Goal: Book appointment/travel/reservation

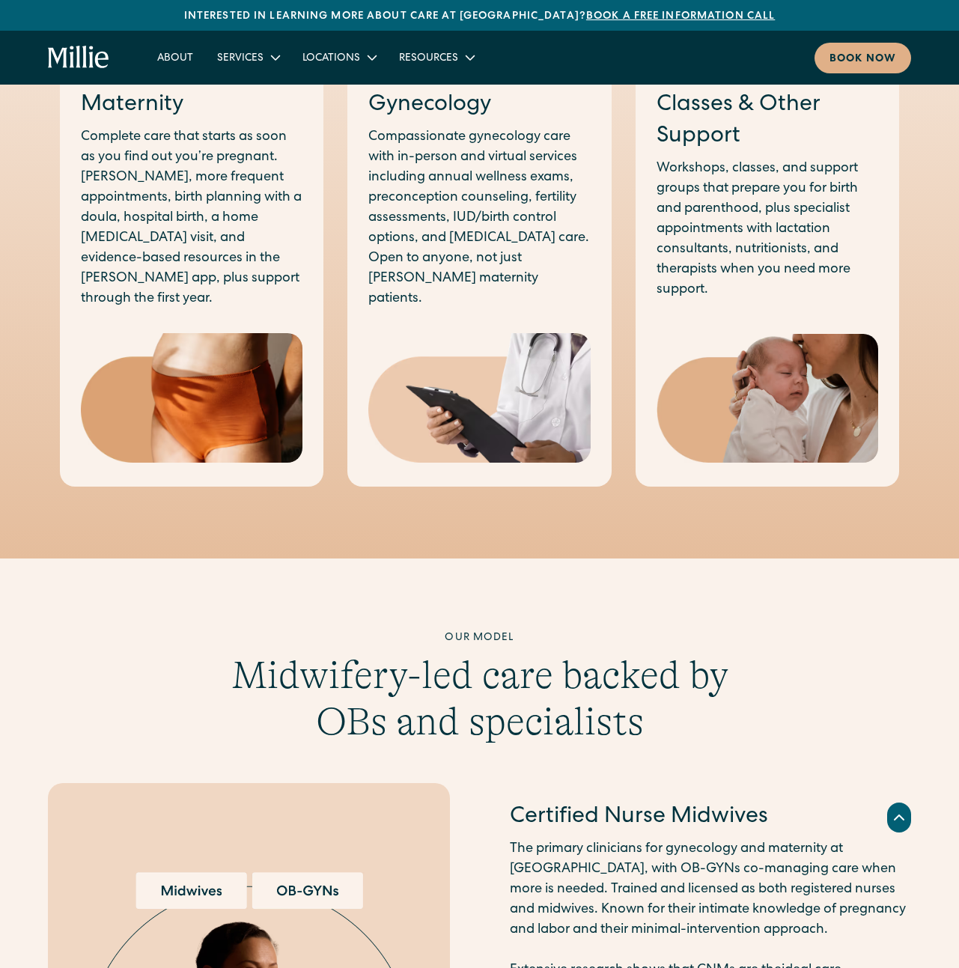
scroll to position [809, 0]
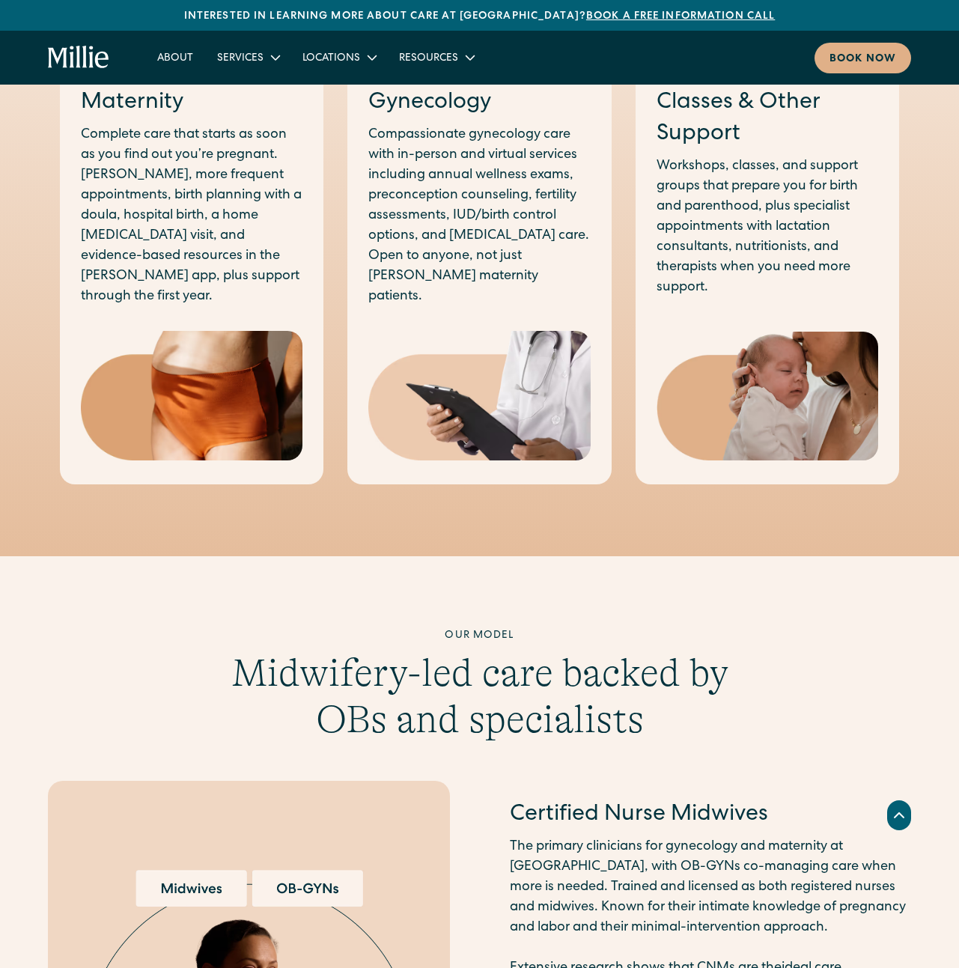
click at [675, 708] on h3 "Midwifery-led care backed by OBs and specialists" at bounding box center [479, 697] width 575 height 94
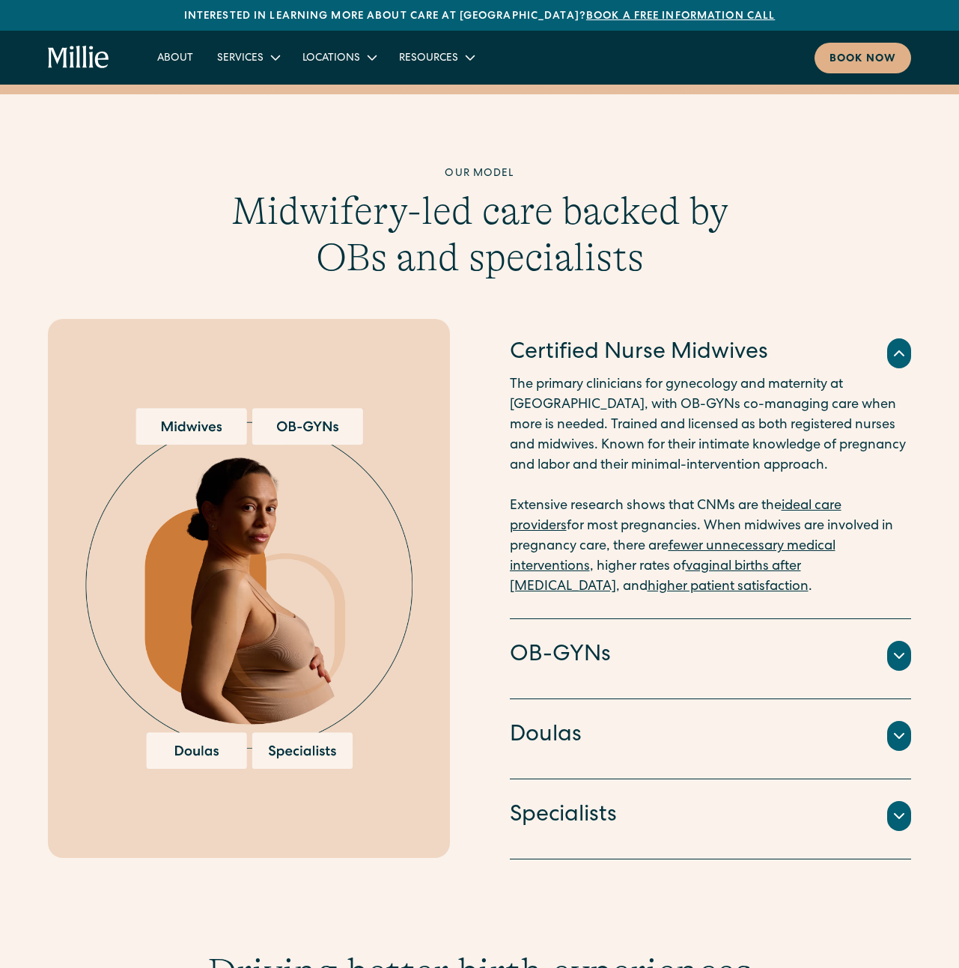
scroll to position [1275, 0]
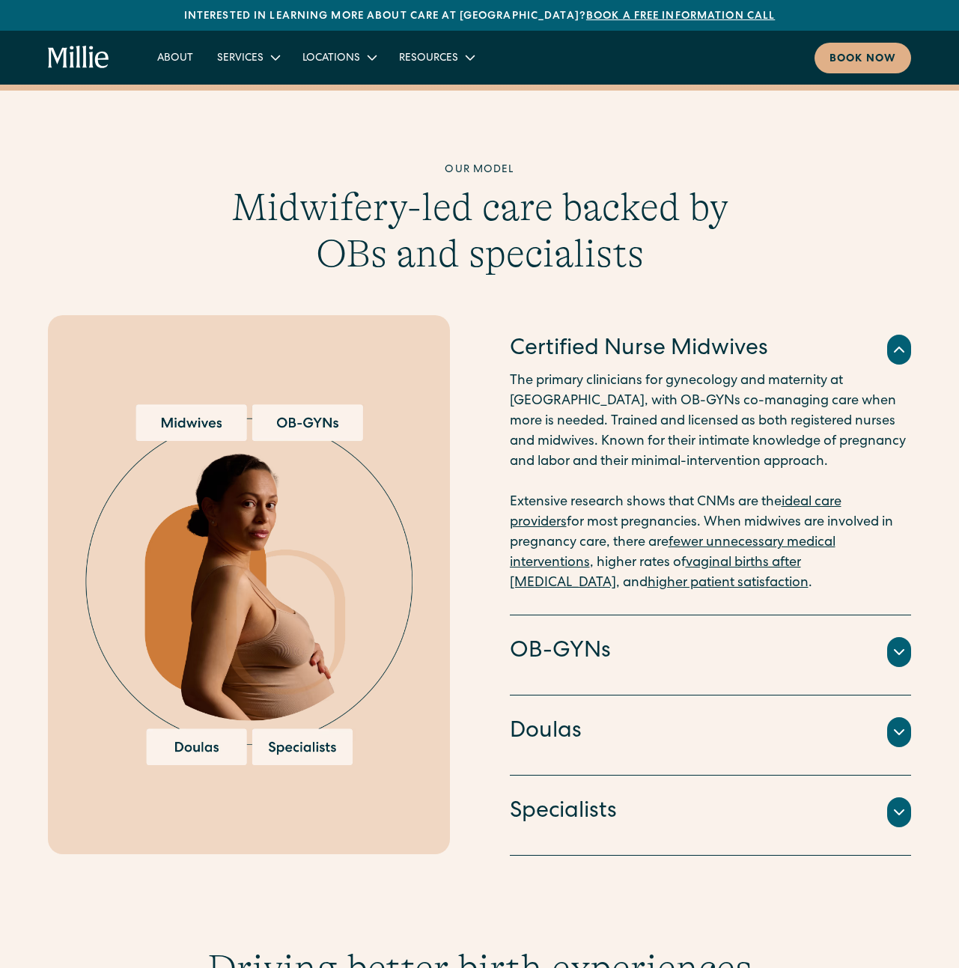
click at [675, 717] on div "Doulas" at bounding box center [711, 732] width 402 height 31
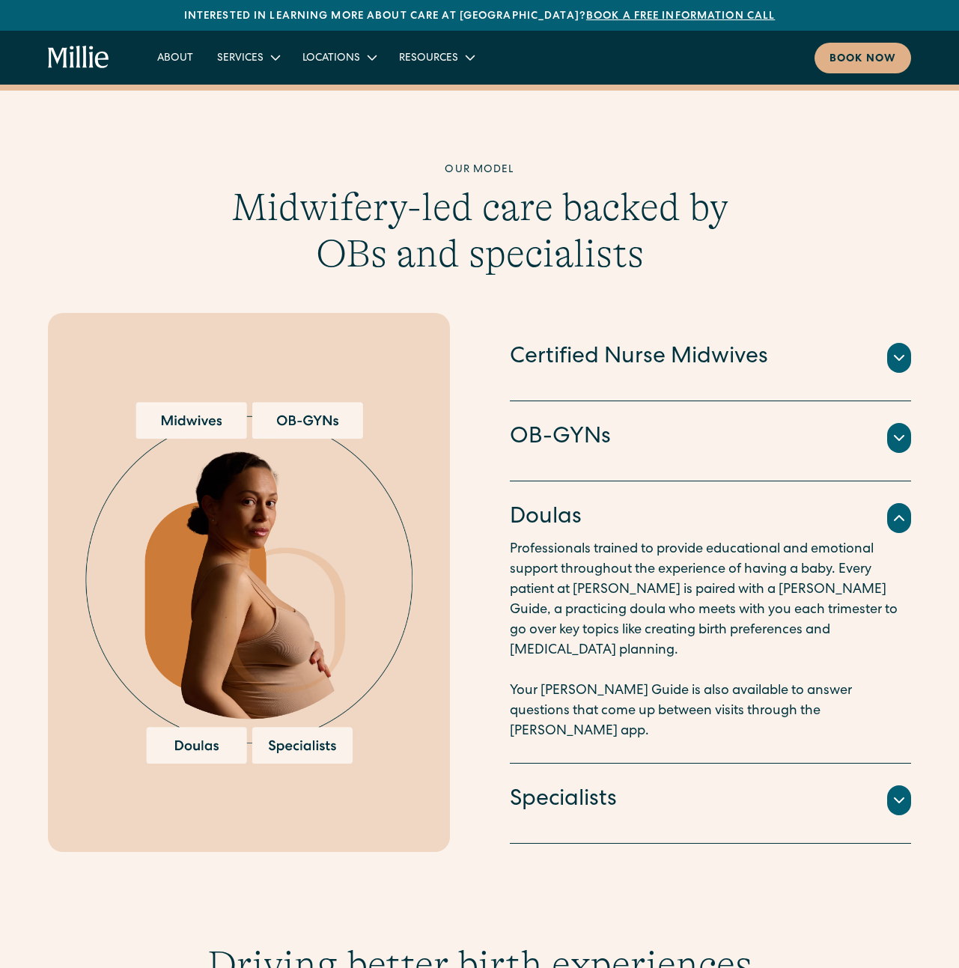
click at [675, 708] on p "Professionals trained to provide educational and emotional support throughout t…" at bounding box center [711, 641] width 402 height 202
click at [673, 785] on div "Specialists" at bounding box center [711, 800] width 402 height 31
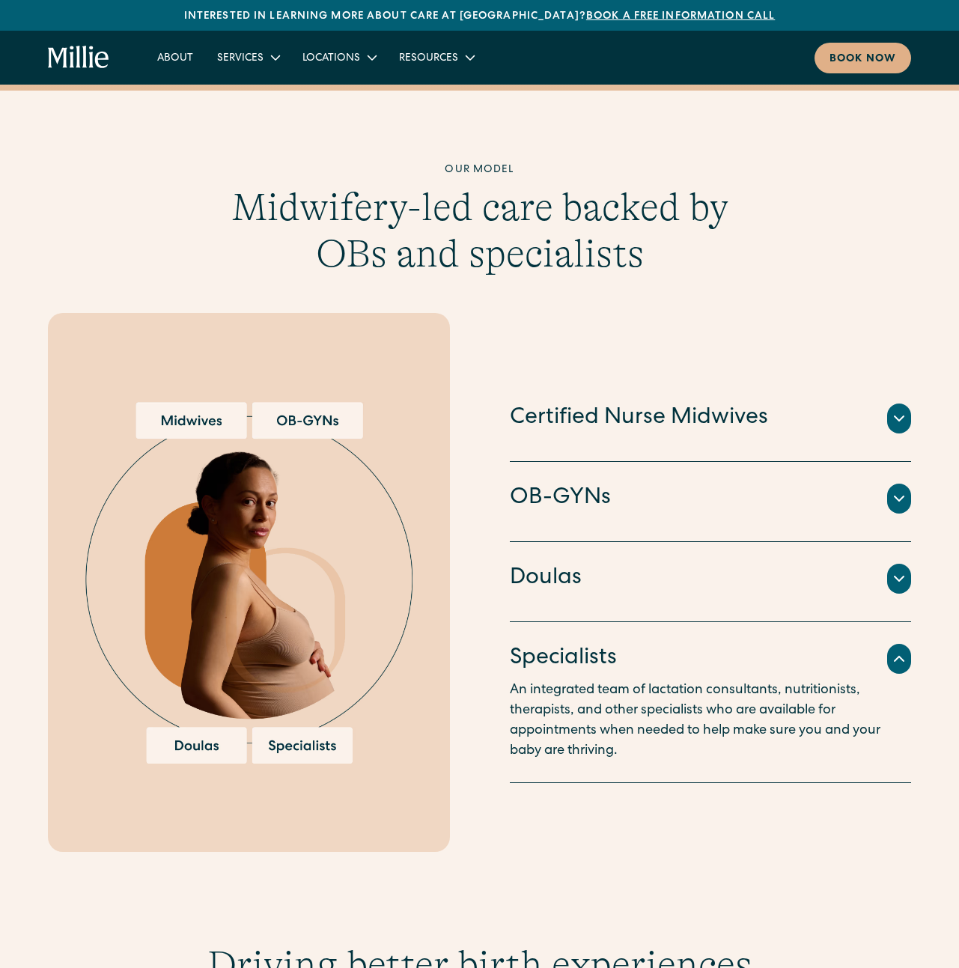
click at [681, 484] on div "OB-GYNs" at bounding box center [711, 498] width 402 height 31
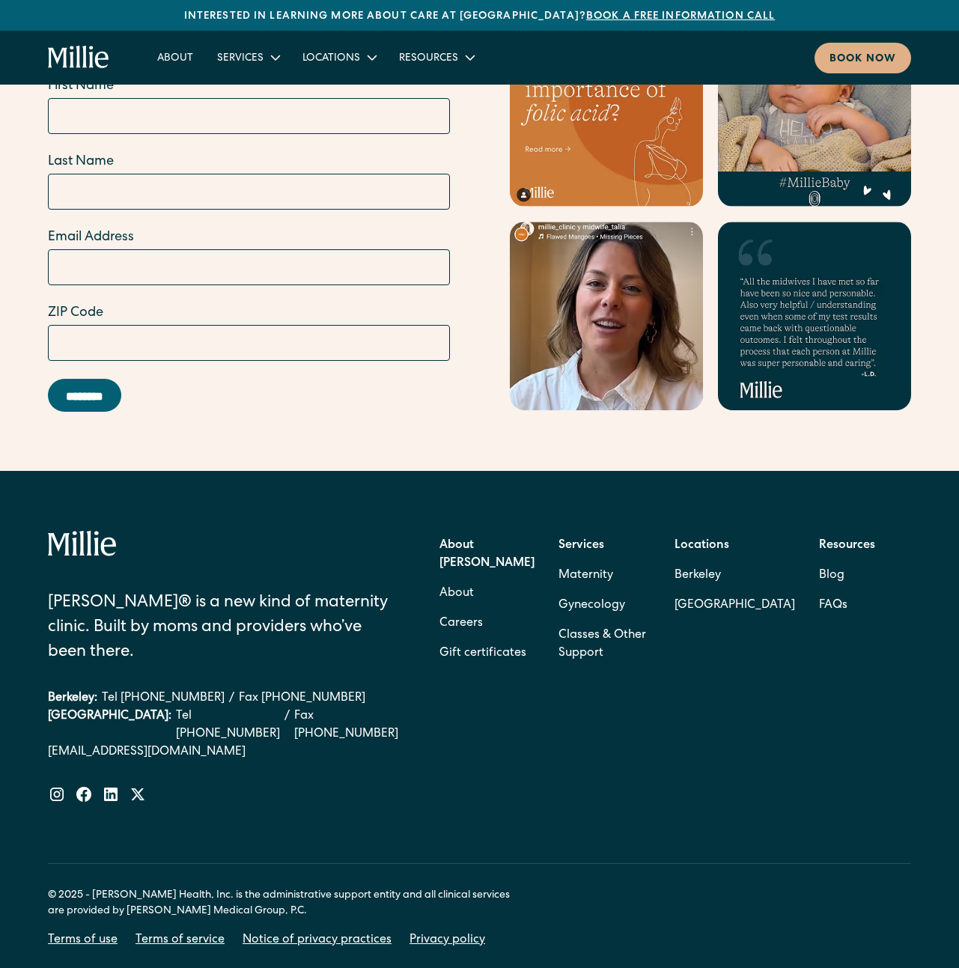
scroll to position [5664, 0]
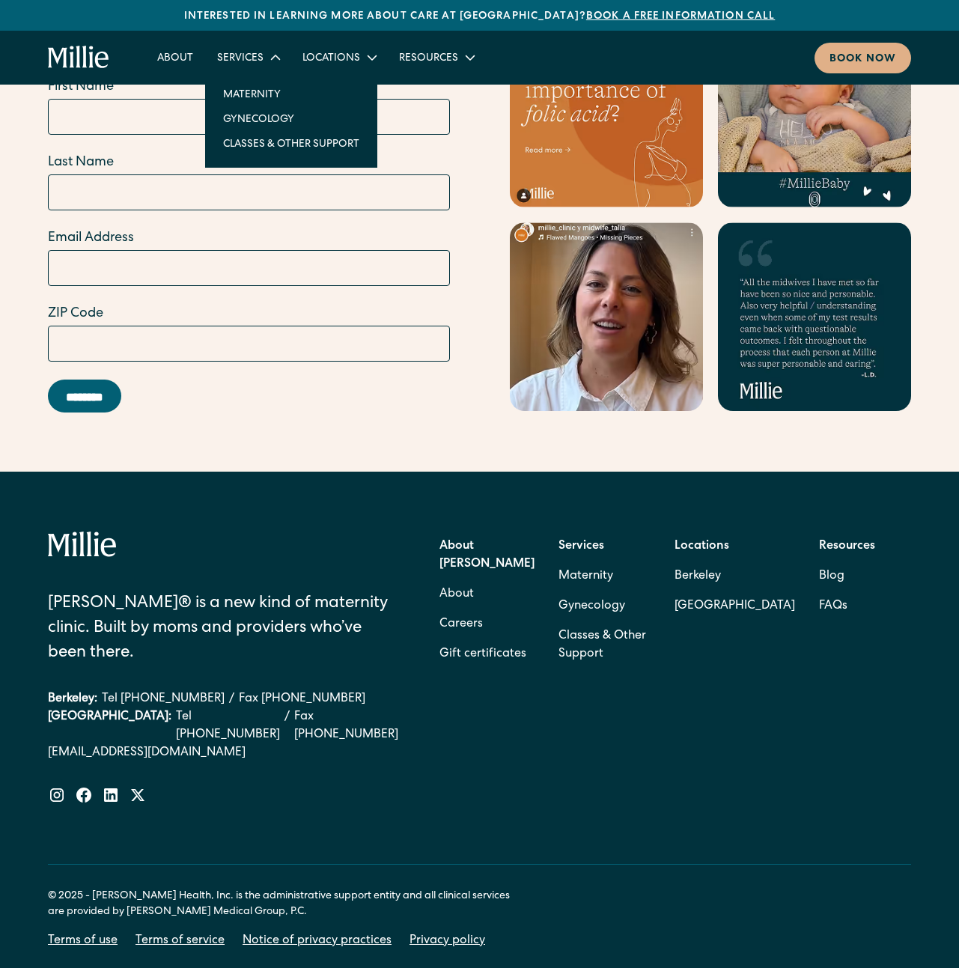
click at [262, 79] on nav "Maternity Gynecology Classes & Other Support" at bounding box center [291, 119] width 172 height 98
click at [262, 91] on link "Maternity" at bounding box center [291, 94] width 160 height 25
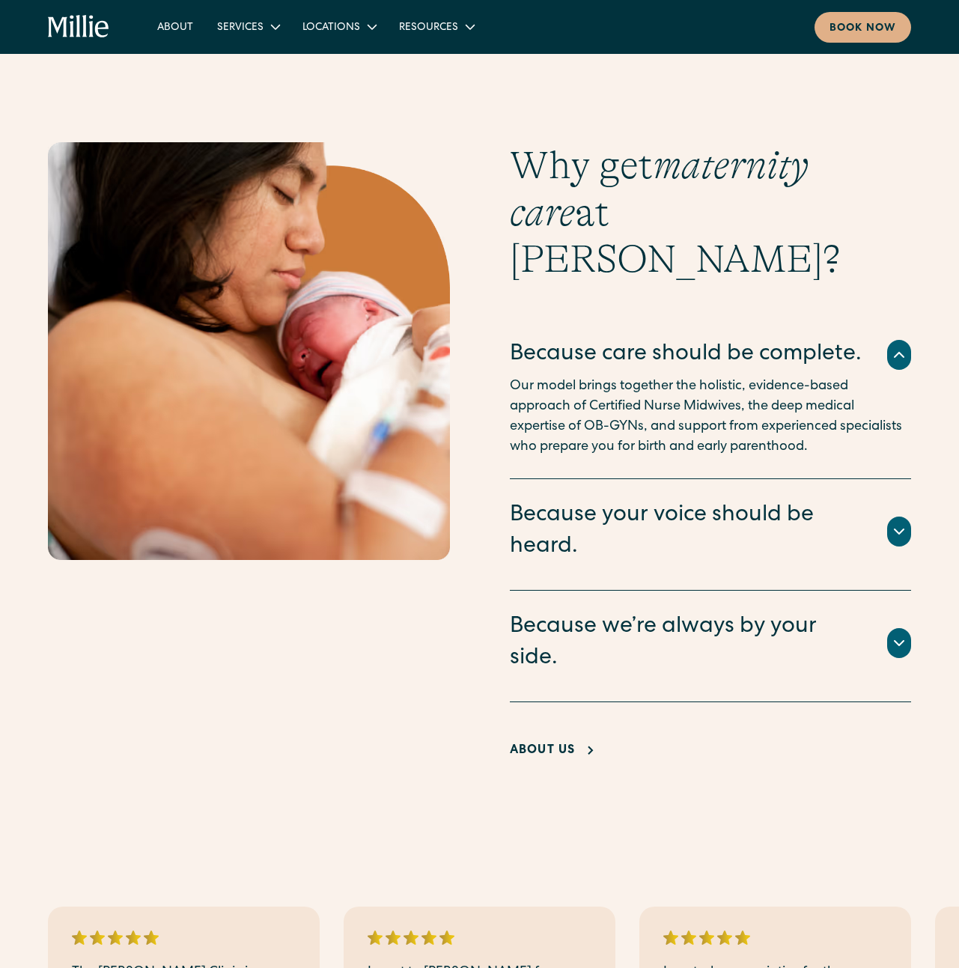
scroll to position [2773, 0]
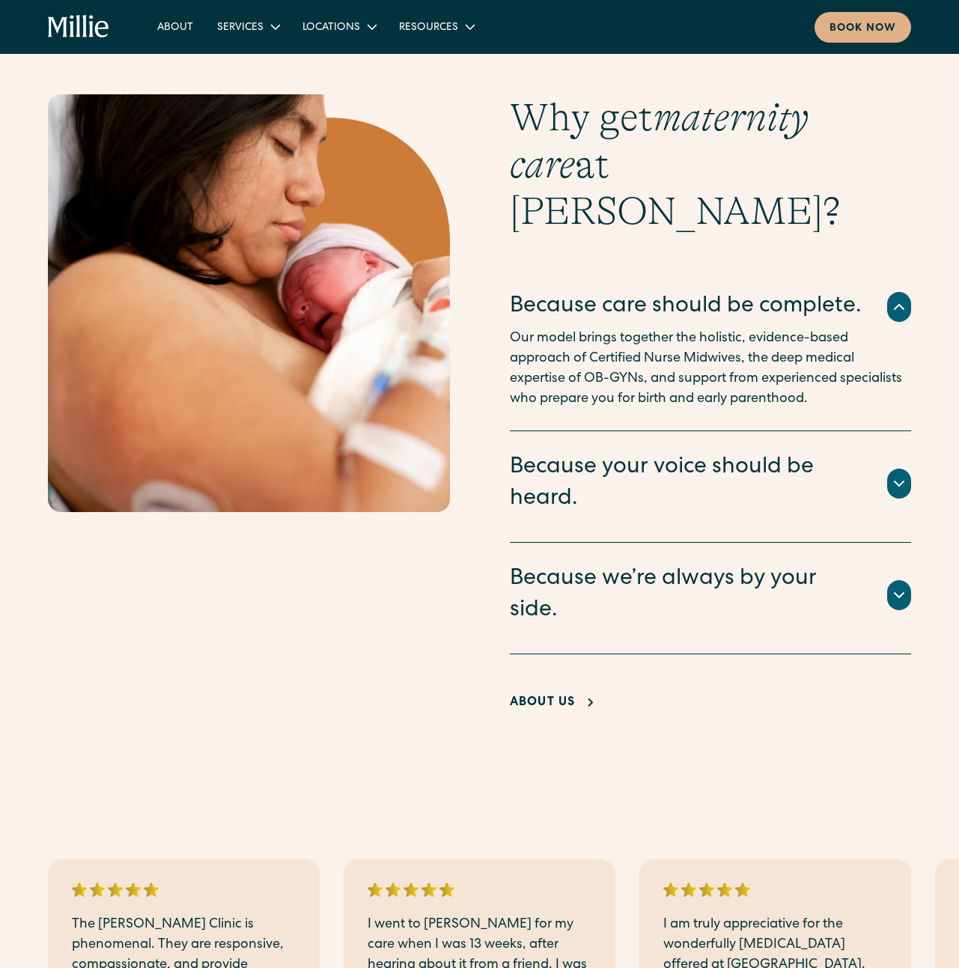
click at [660, 564] on div "Because we’re always by your side." at bounding box center [690, 595] width 360 height 63
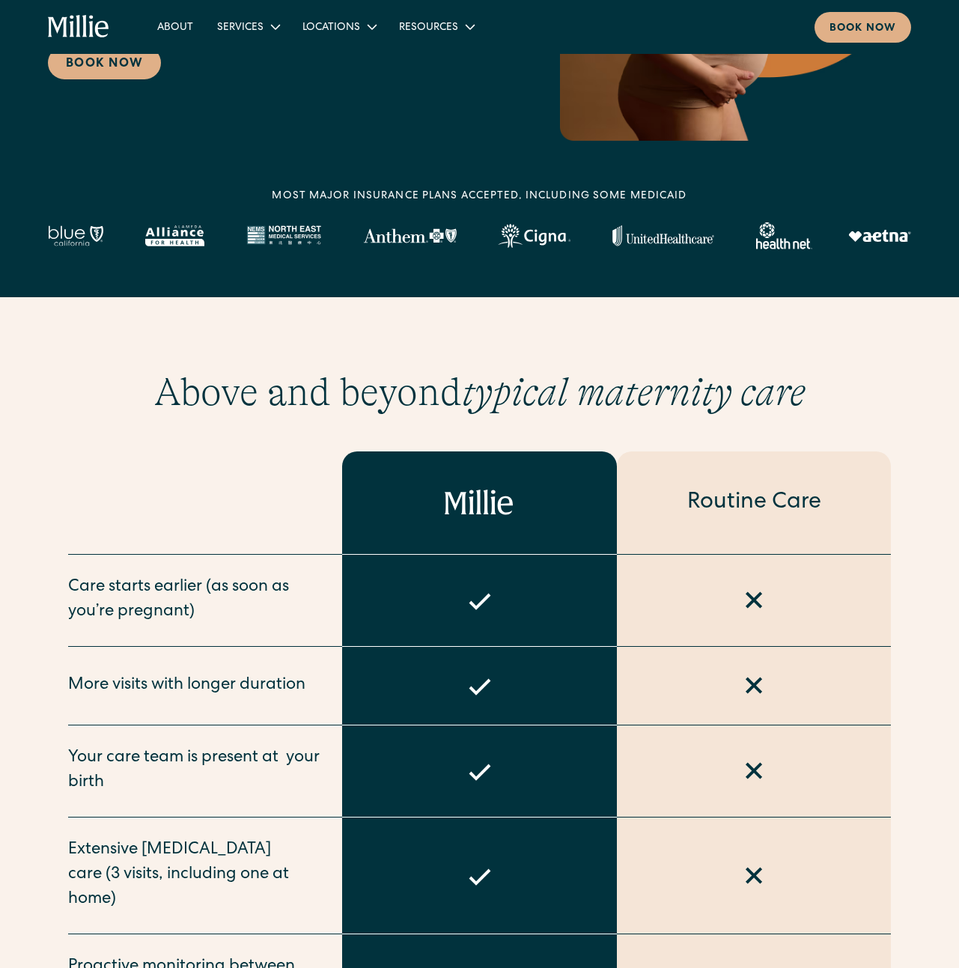
scroll to position [344, 0]
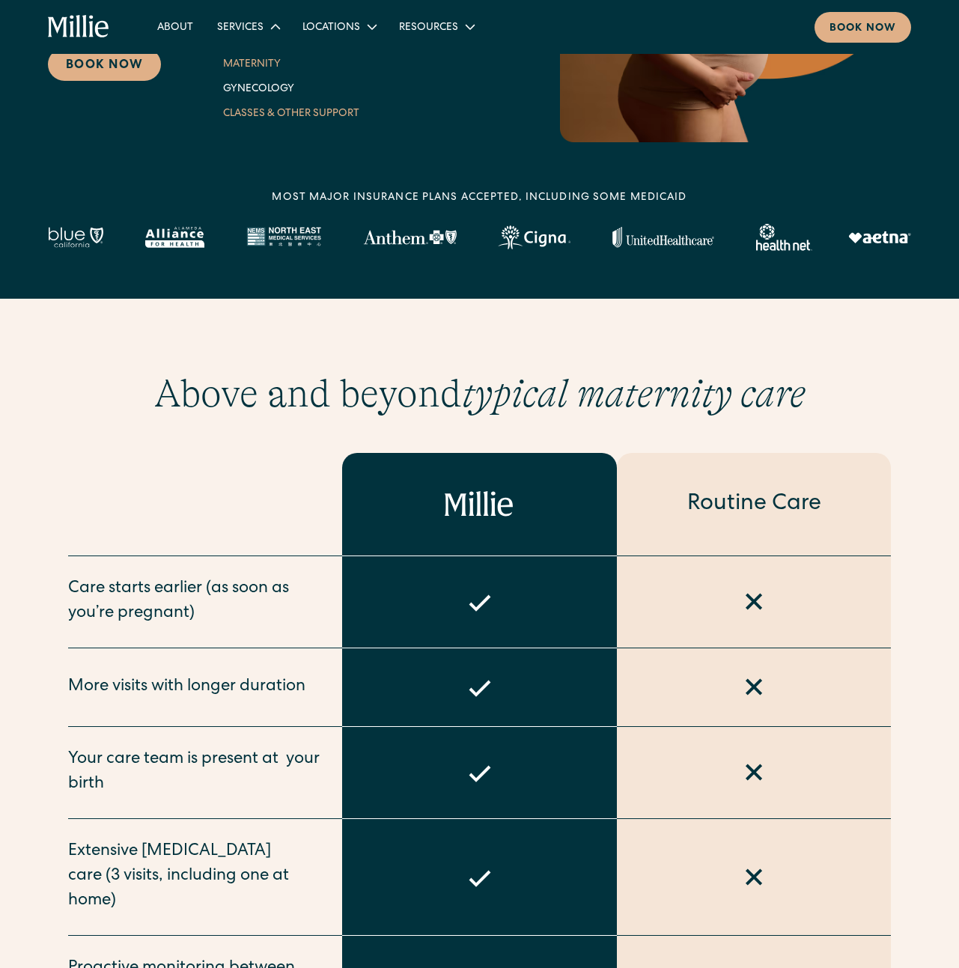
click at [279, 121] on link "Classes & Other Support" at bounding box center [291, 112] width 160 height 25
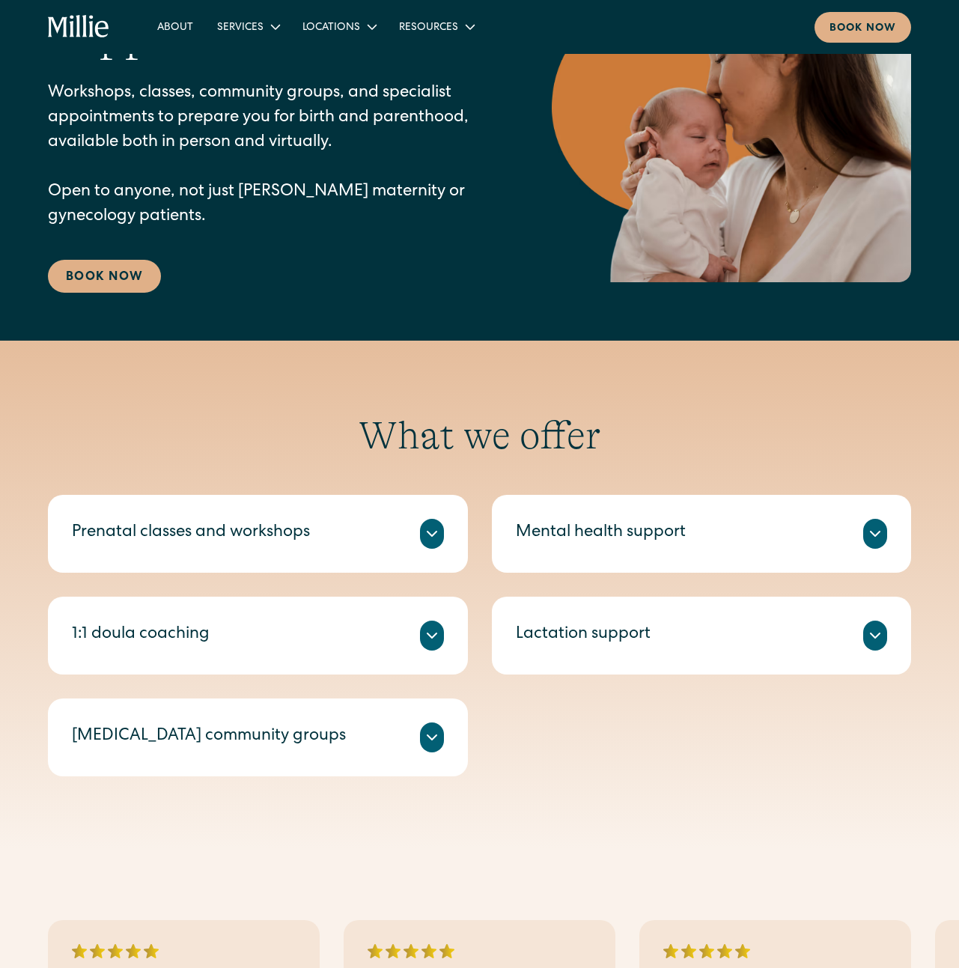
scroll to position [434, 0]
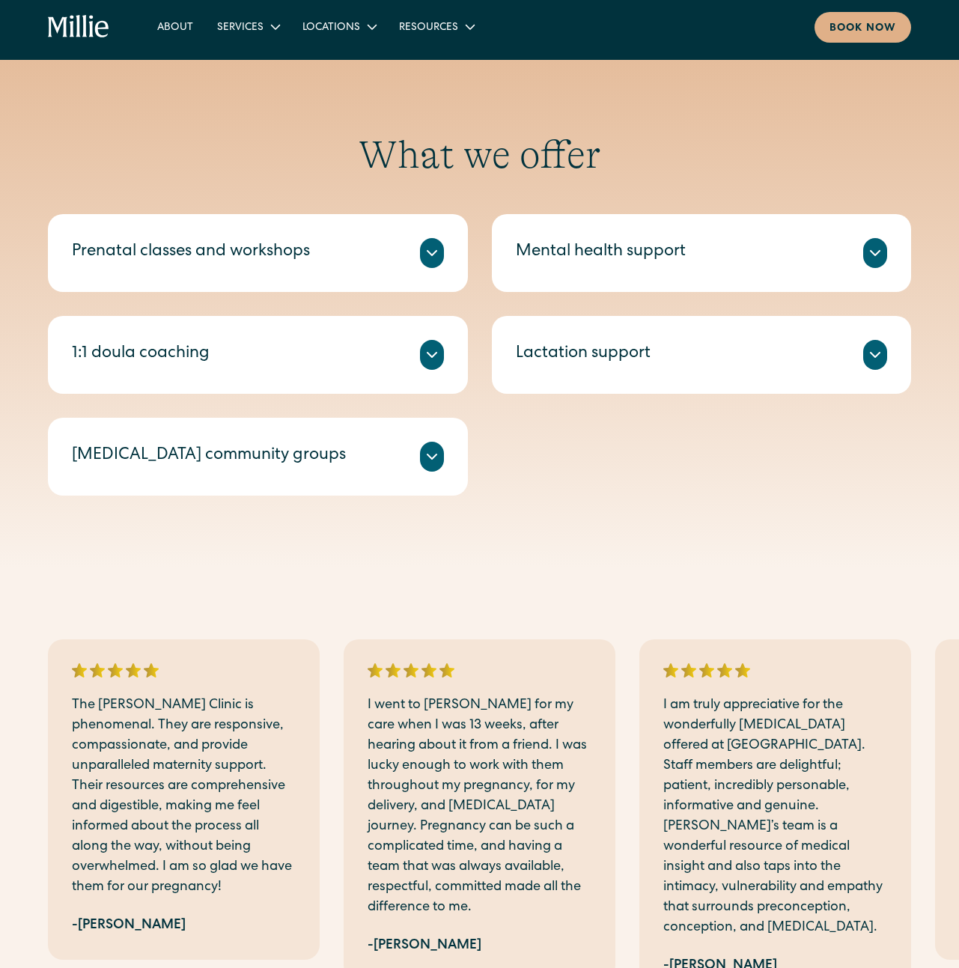
click at [440, 246] on icon at bounding box center [432, 253] width 18 height 18
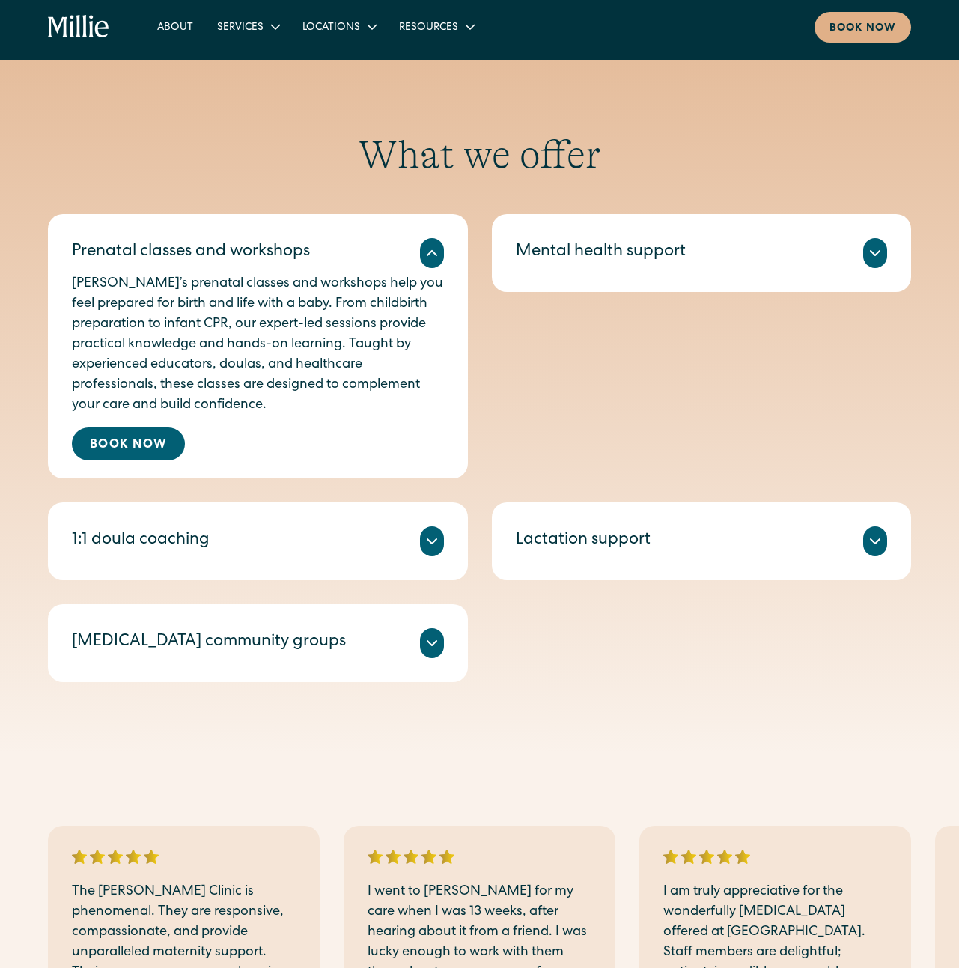
click at [343, 572] on div "1:1 doula coaching Millie Guides are experienced doulas who offer 1:1 sessions …" at bounding box center [258, 541] width 420 height 78
click at [435, 548] on icon at bounding box center [432, 541] width 18 height 18
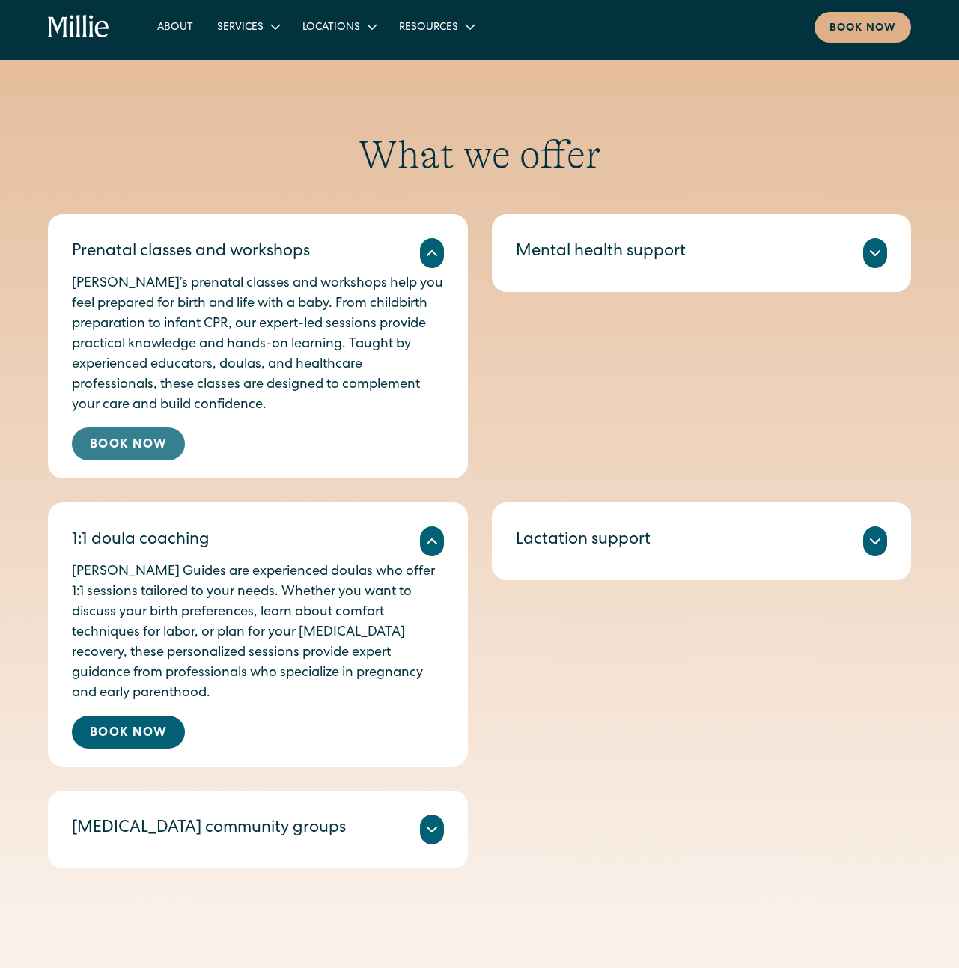
click at [158, 434] on link "Book Now" at bounding box center [128, 444] width 113 height 33
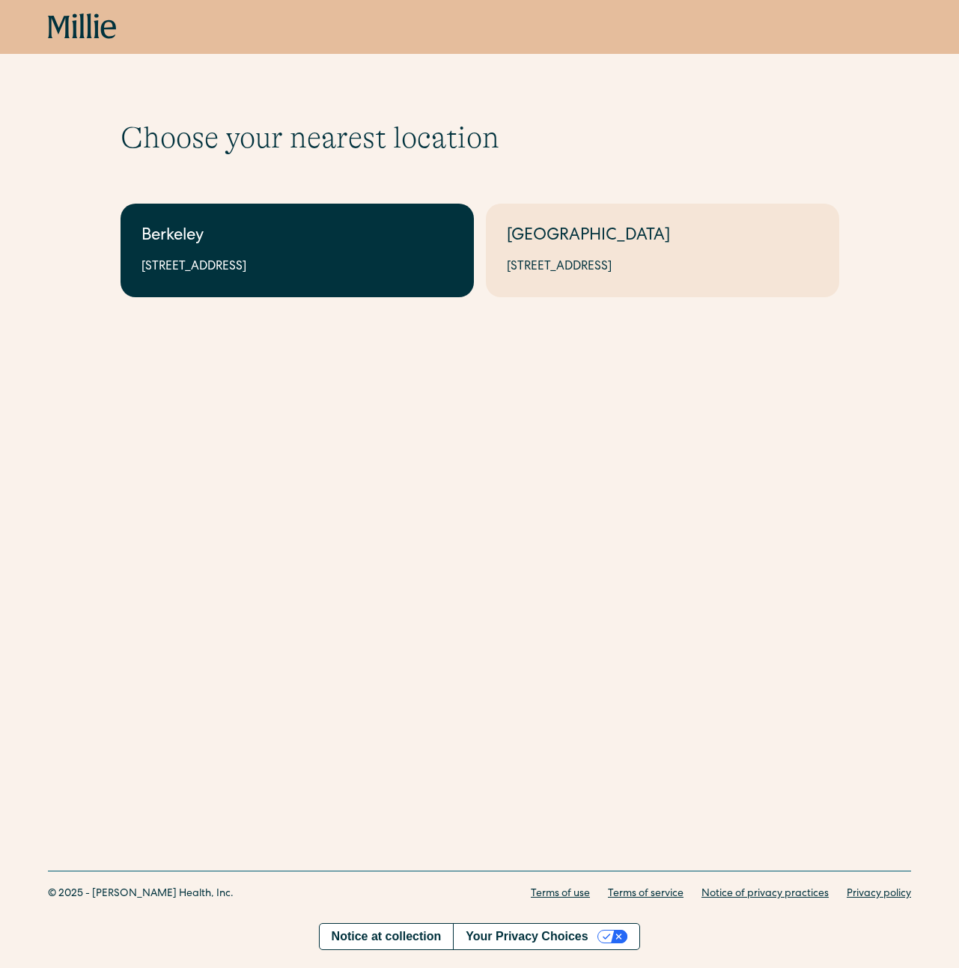
click at [306, 275] on div "2999 Regent St, Suite 524, Berkeley, CA 94705" at bounding box center [298, 267] width 312 height 18
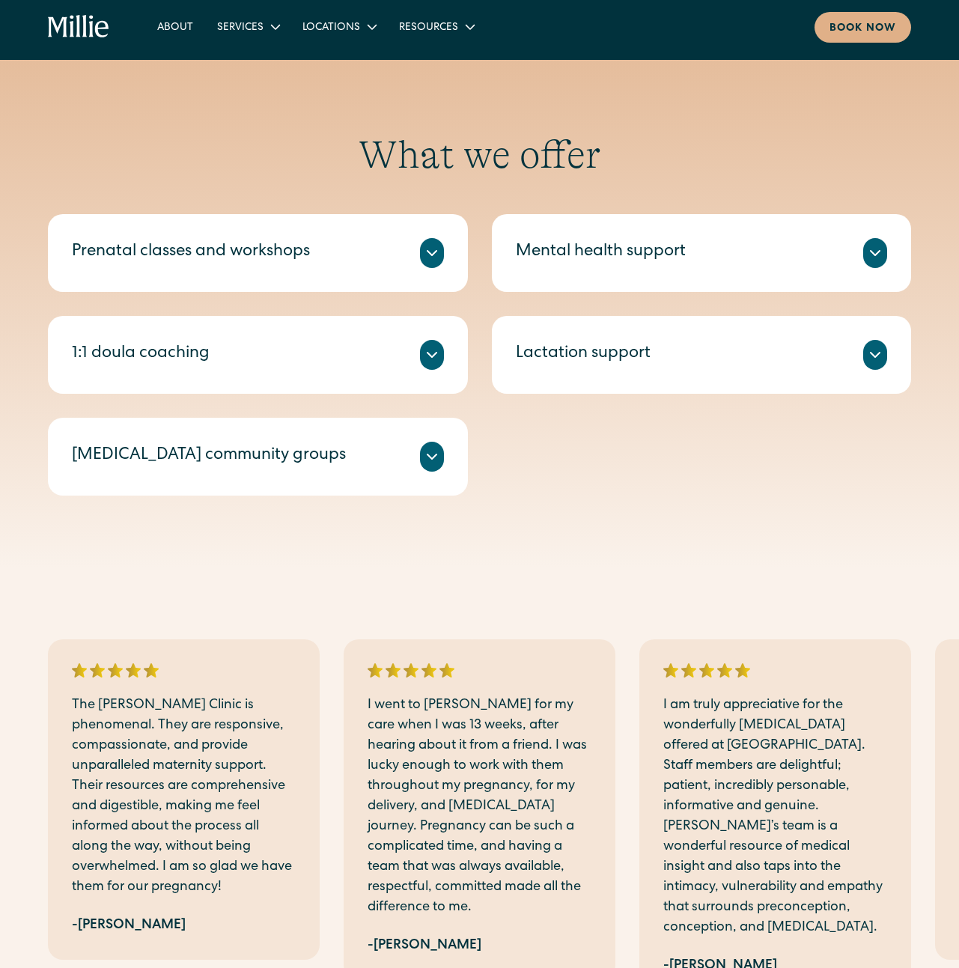
click at [330, 434] on div "[MEDICAL_DATA] community groups Led by a [PERSON_NAME] who is also a lactation …" at bounding box center [258, 457] width 420 height 78
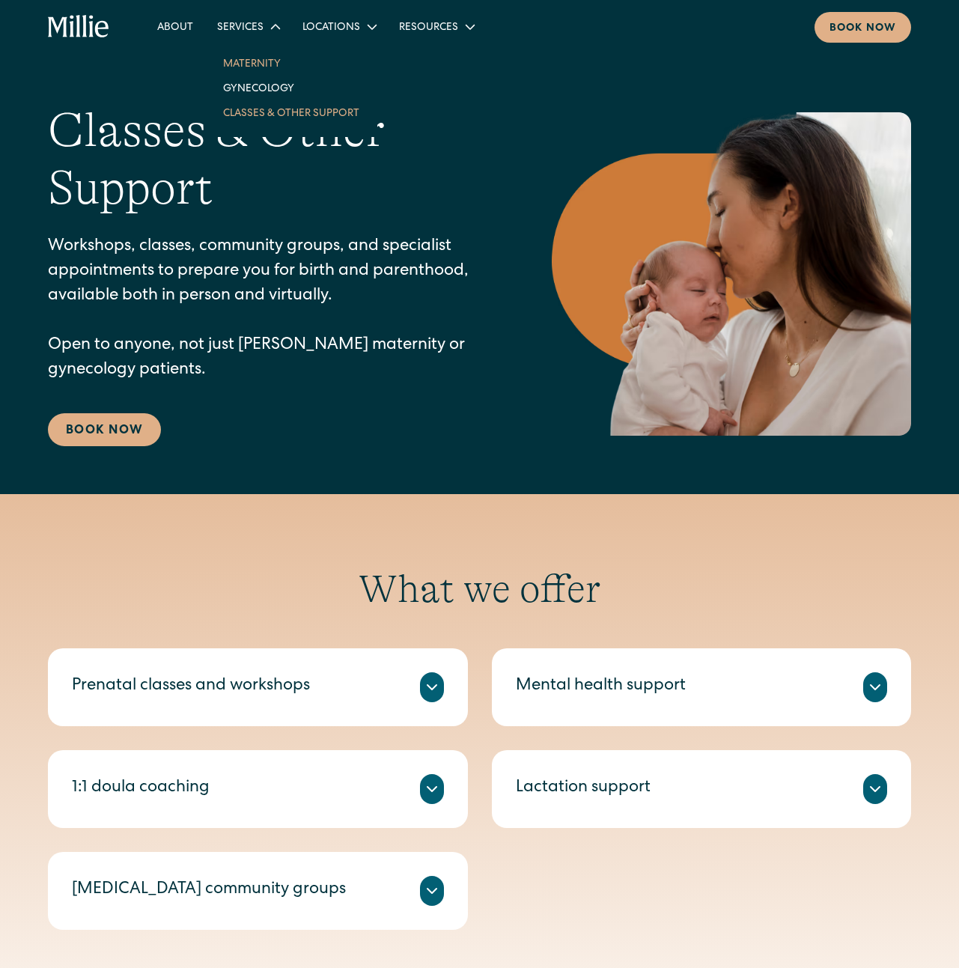
click at [265, 64] on link "Maternity" at bounding box center [291, 63] width 160 height 25
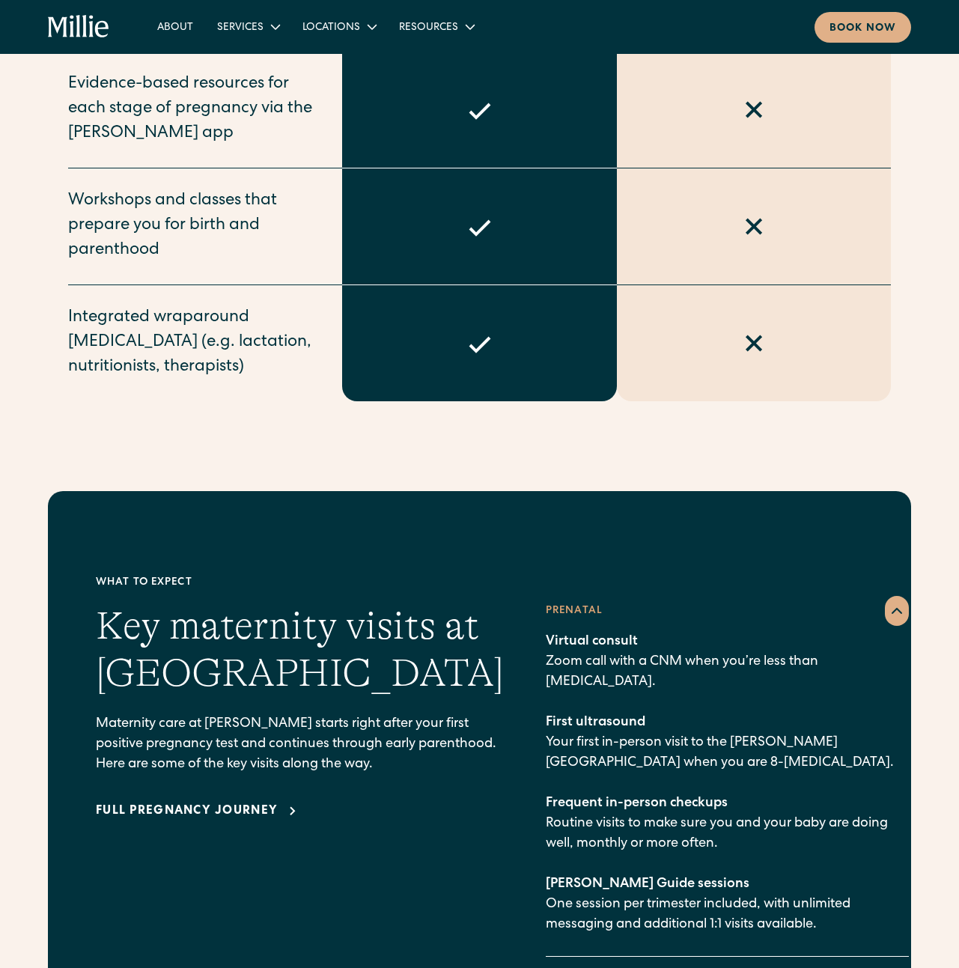
scroll to position [1926, 0]
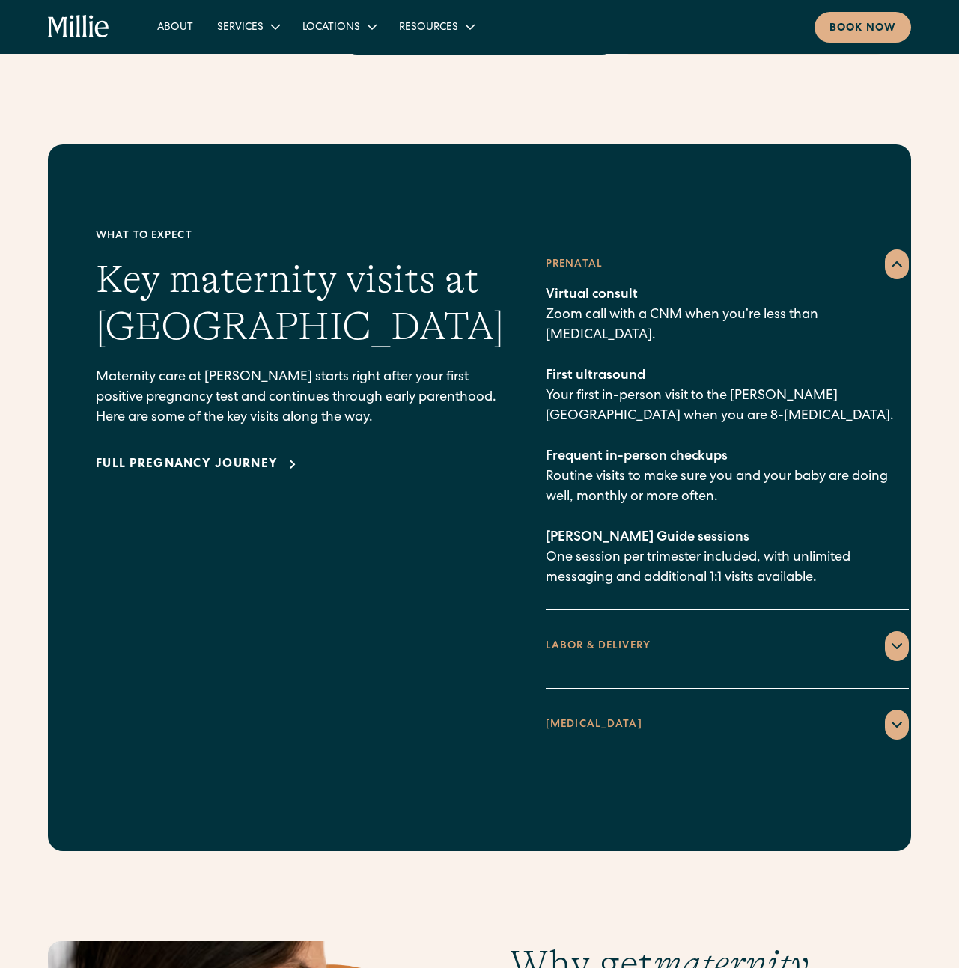
click at [888, 637] on icon at bounding box center [897, 646] width 18 height 18
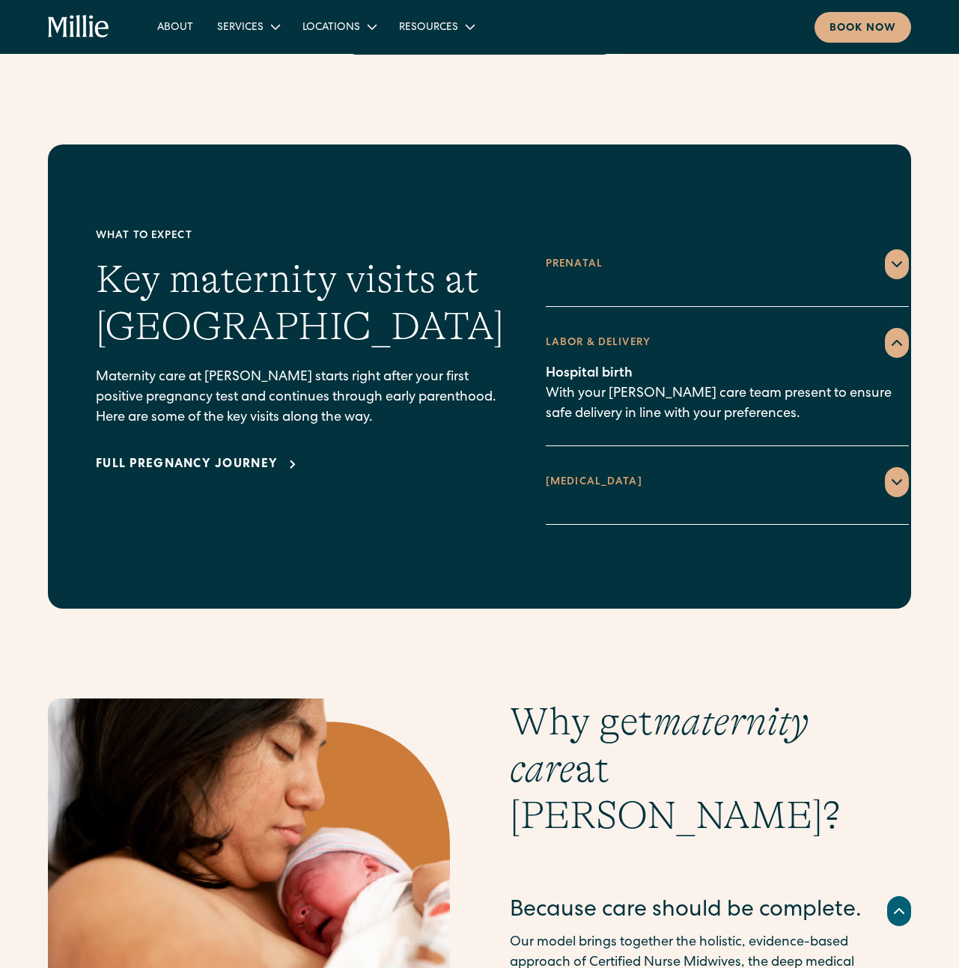
click at [888, 473] on icon at bounding box center [897, 482] width 18 height 18
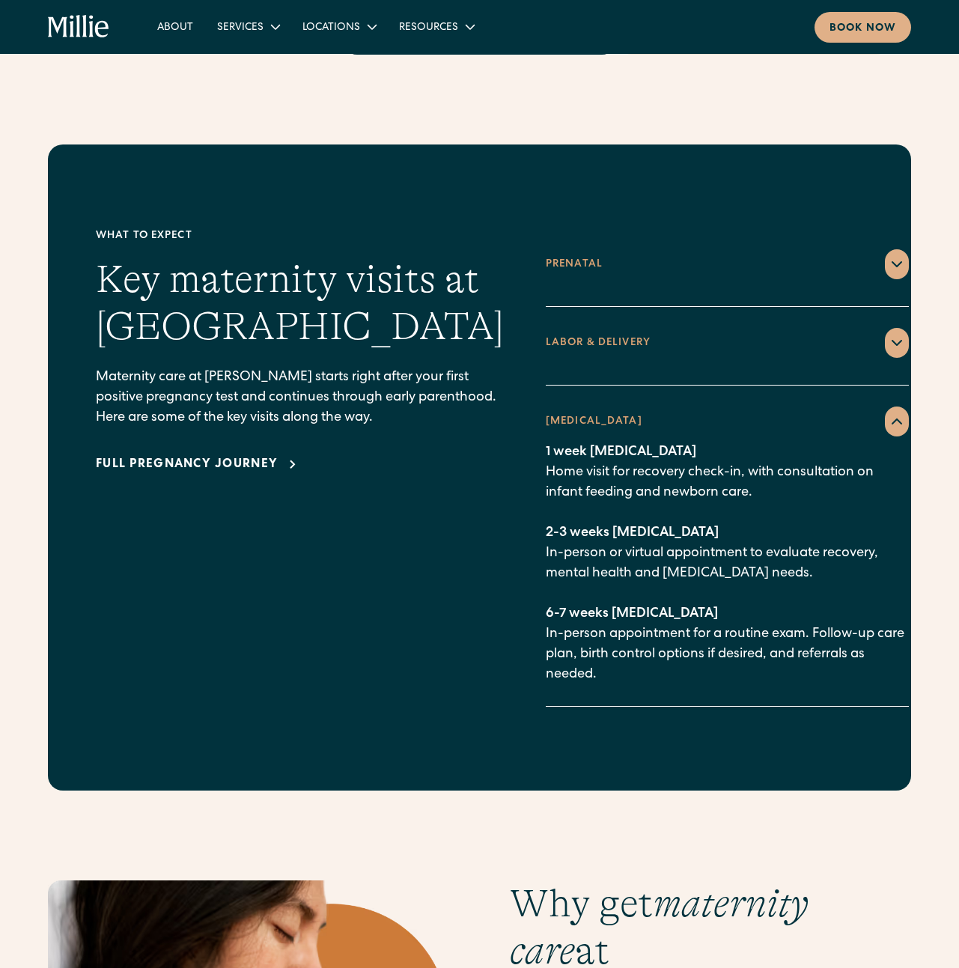
click at [205, 452] on div "Full pregnancy journey" at bounding box center [300, 464] width 408 height 25
click at [207, 456] on div "Full pregnancy journey" at bounding box center [187, 465] width 182 height 18
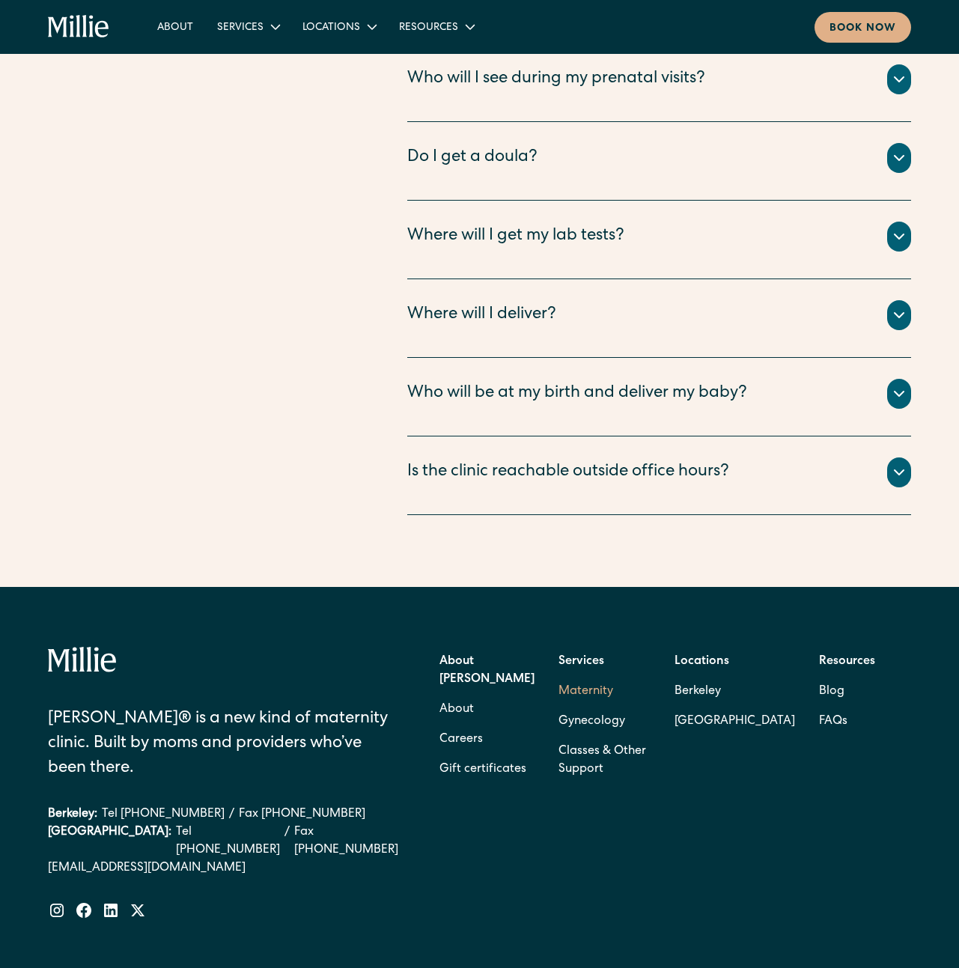
scroll to position [5418, 0]
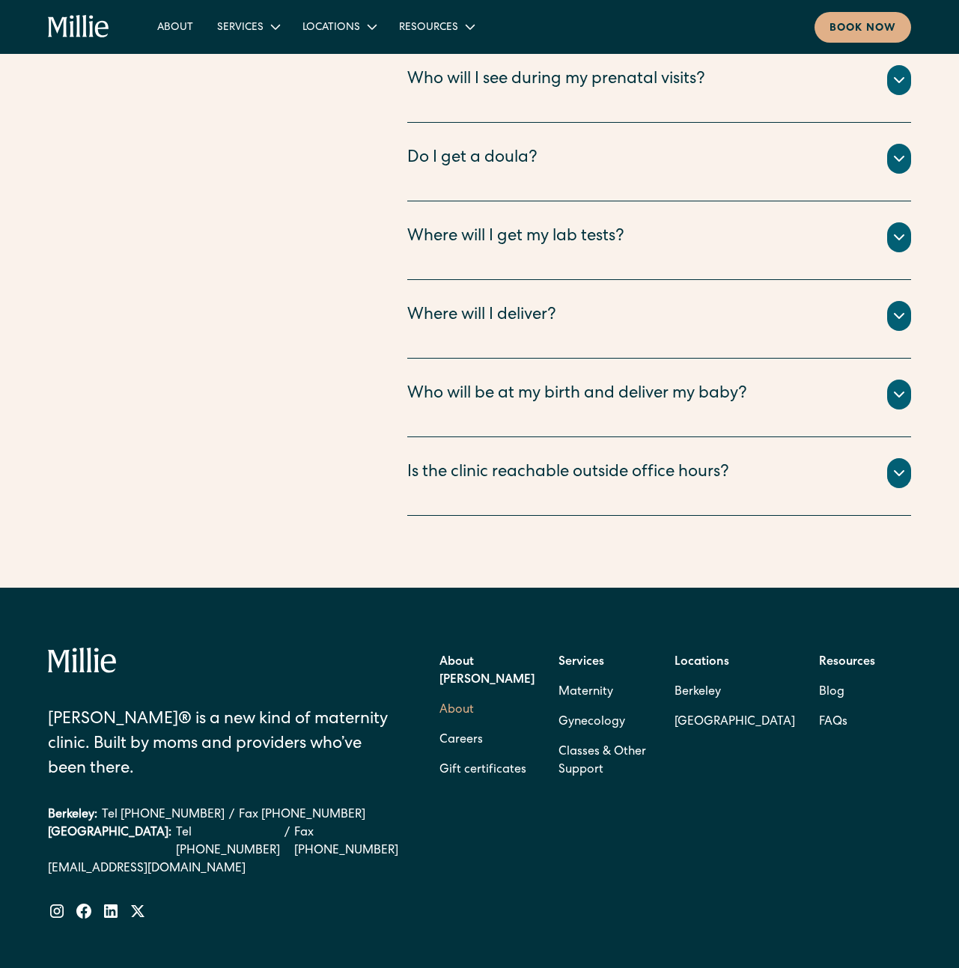
click at [460, 696] on link "About" at bounding box center [457, 711] width 34 height 30
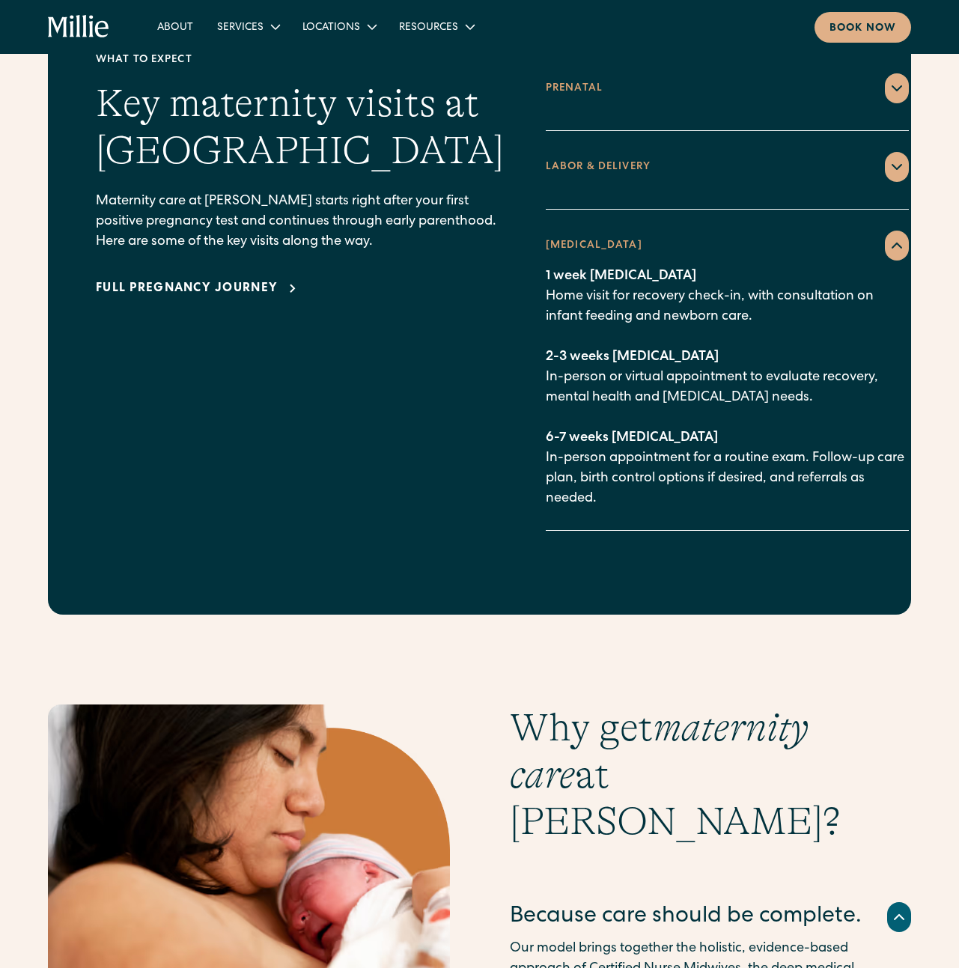
scroll to position [2067, 0]
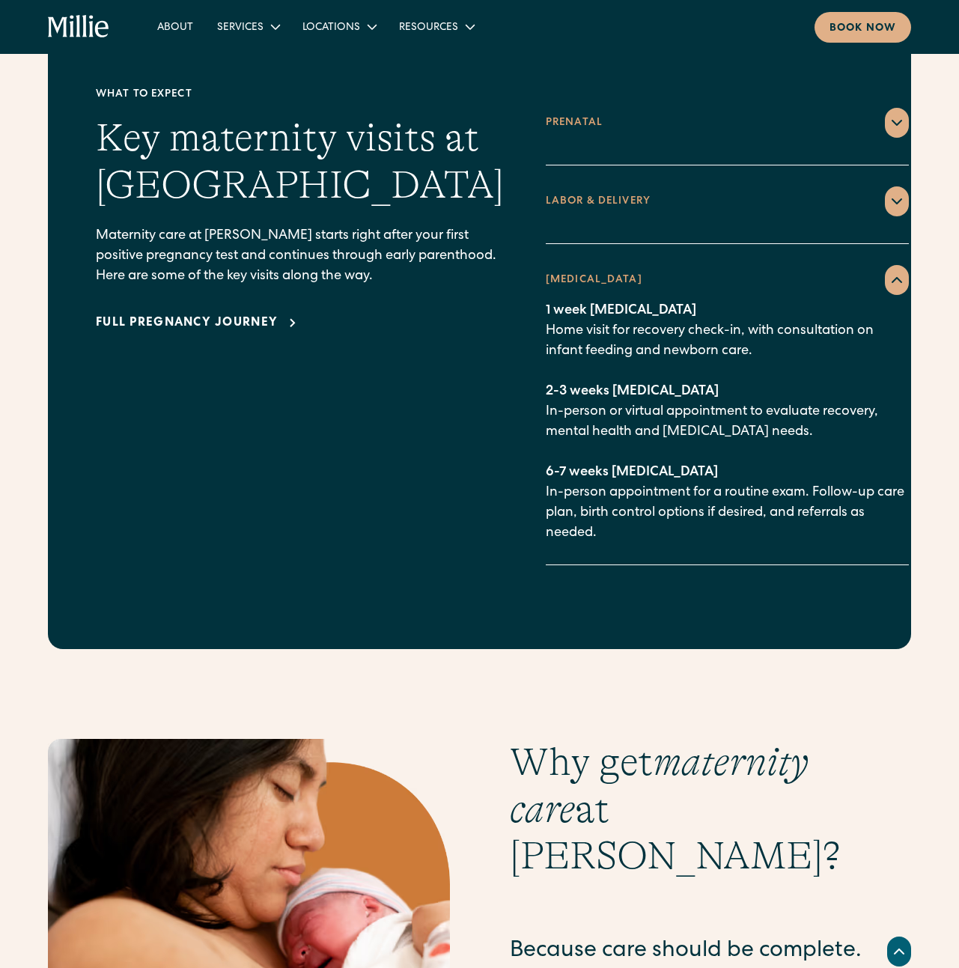
click at [893, 199] on icon at bounding box center [897, 201] width 9 height 4
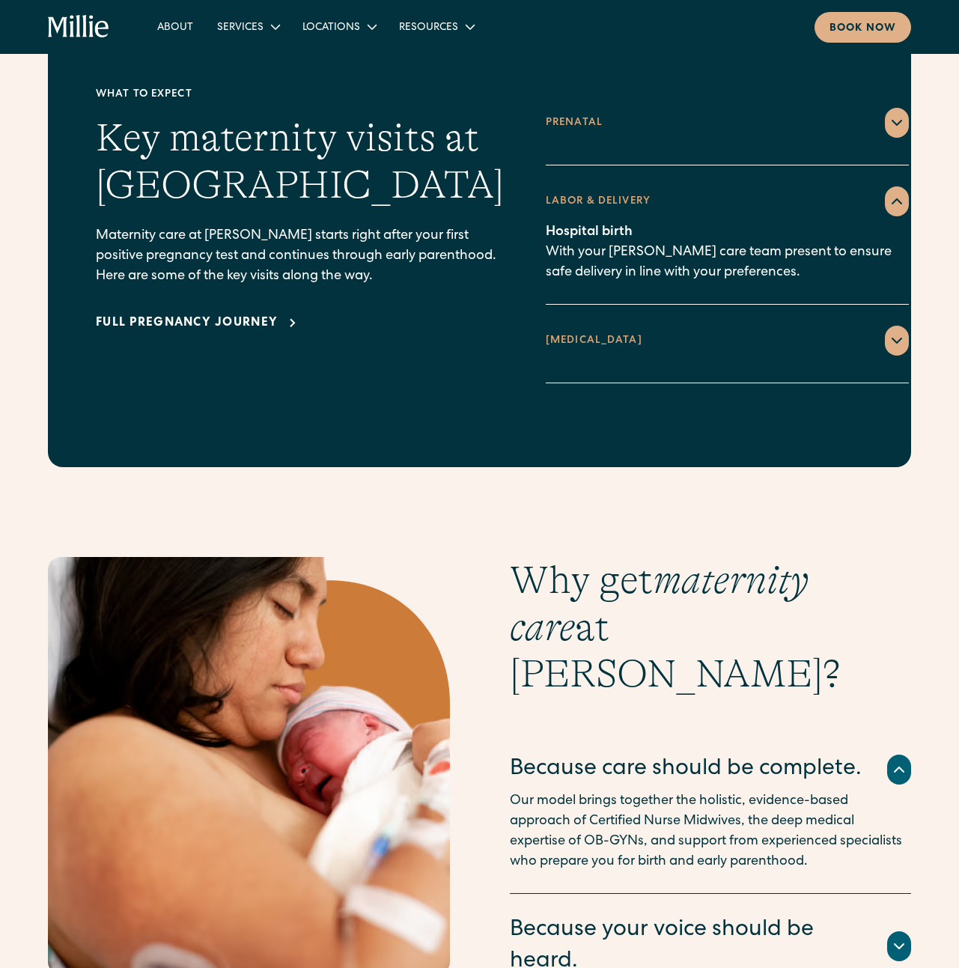
click at [565, 225] on span "Hospital birth" at bounding box center [589, 231] width 87 height 13
click at [557, 239] on p "Hospital birth With your Millie care team present to ensure safe delivery in li…" at bounding box center [727, 252] width 363 height 61
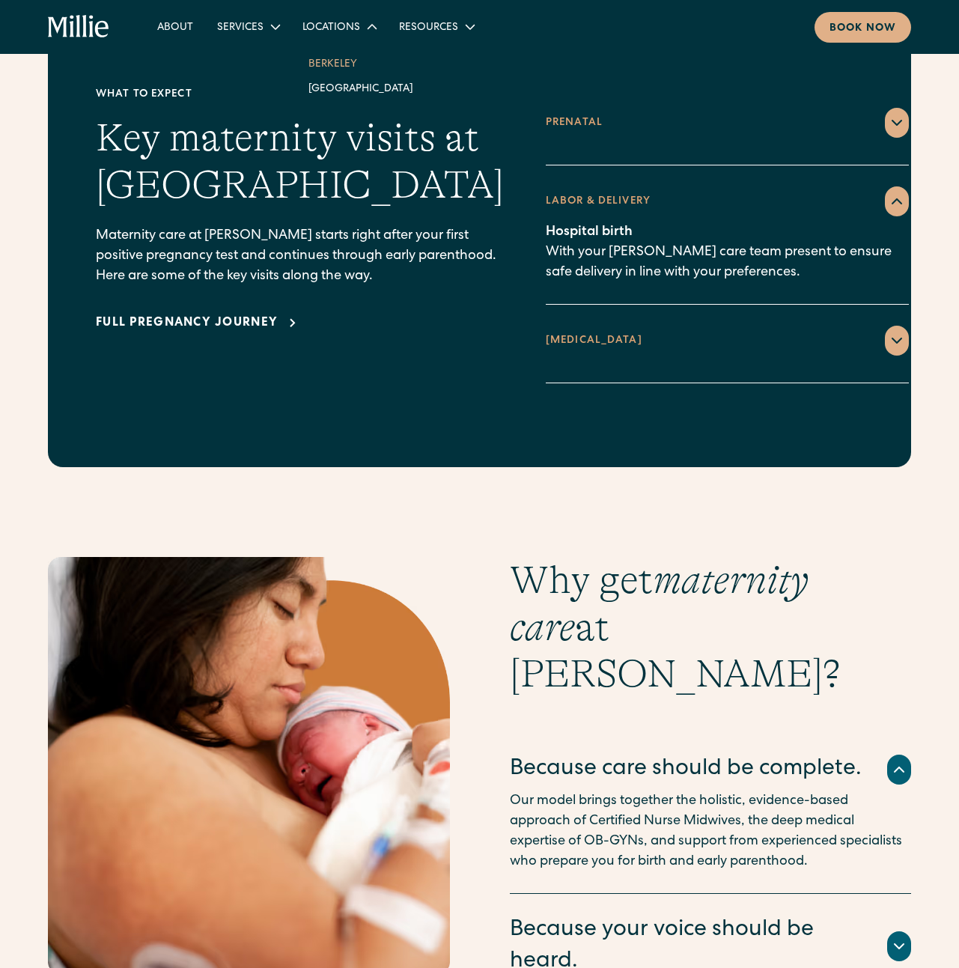
click at [343, 73] on link "Berkeley" at bounding box center [361, 63] width 129 height 25
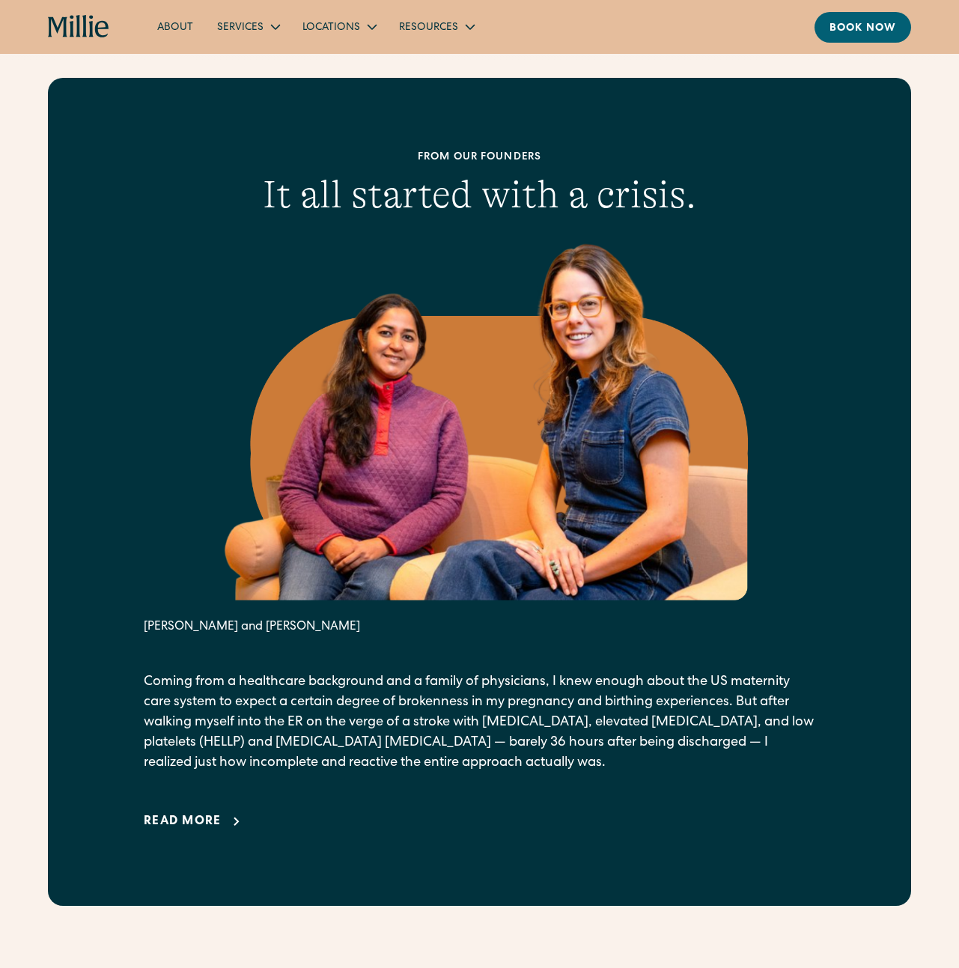
scroll to position [517, 0]
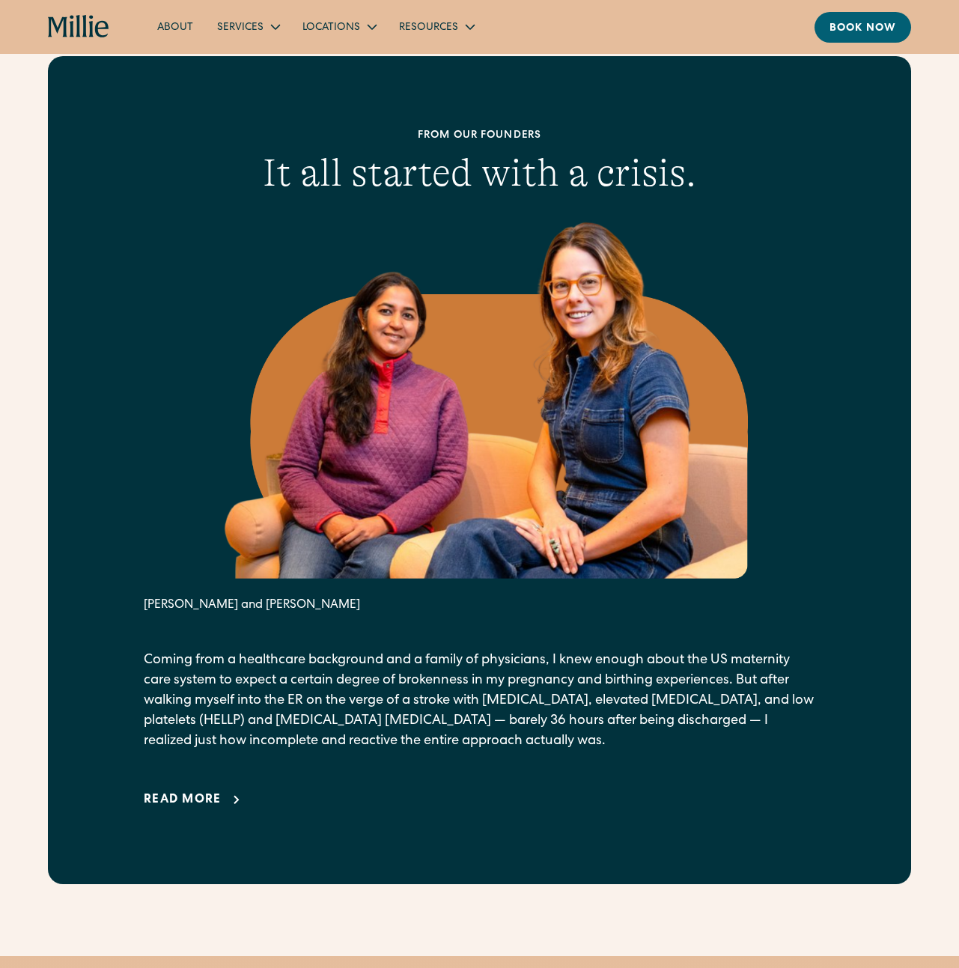
click at [162, 807] on div "Read more" at bounding box center [183, 800] width 78 height 18
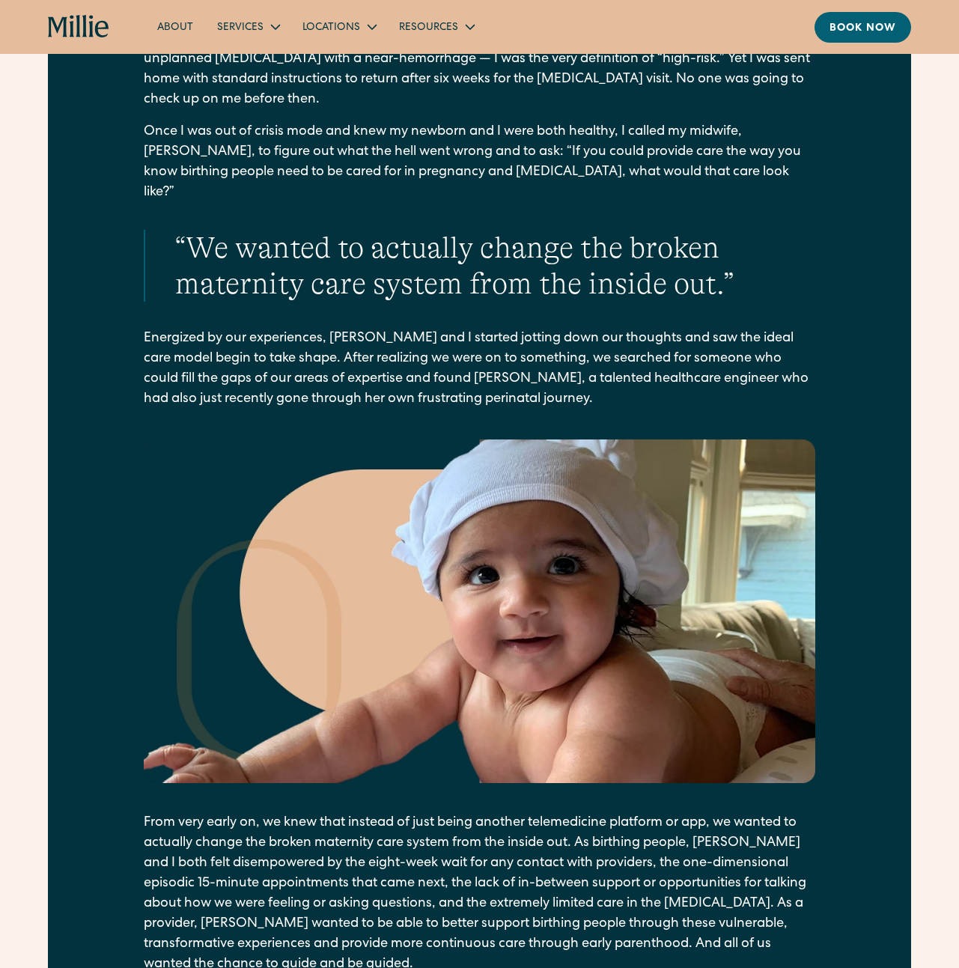
scroll to position [1617, 0]
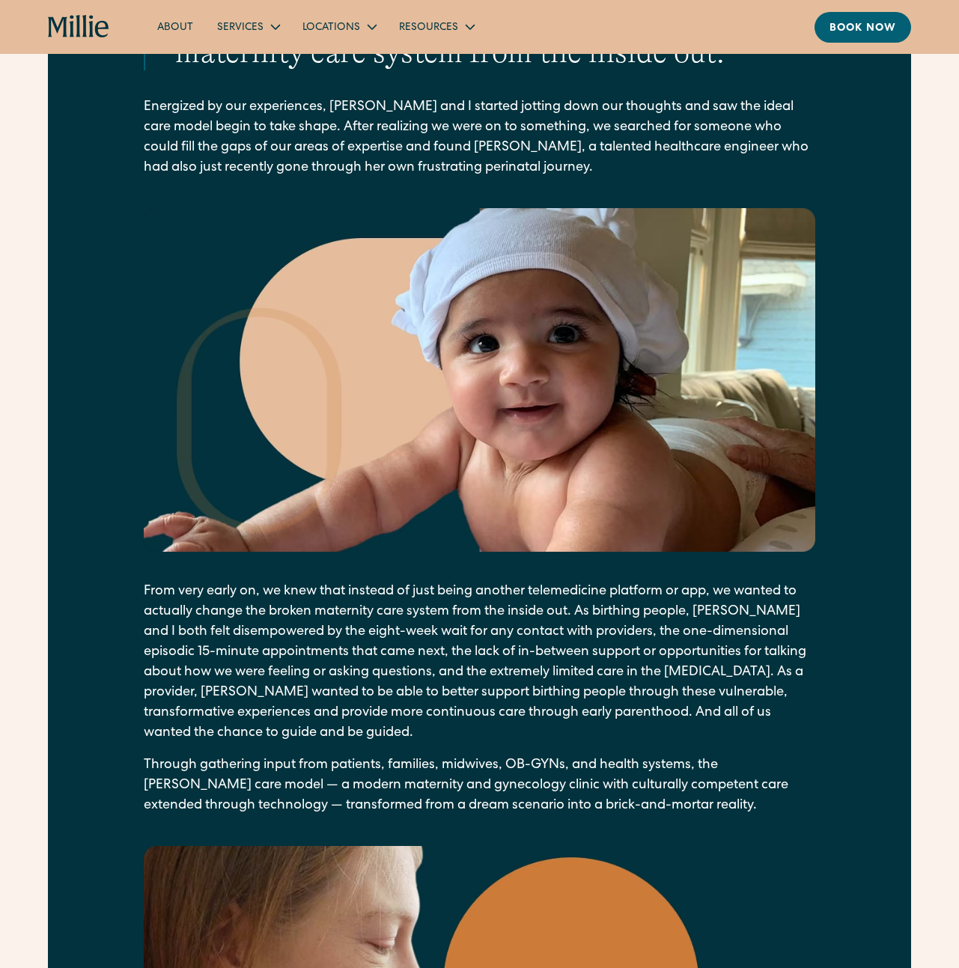
click at [442, 766] on p "Through gathering input from patients, families, midwives, OB-GYNs, and health …" at bounding box center [480, 786] width 672 height 61
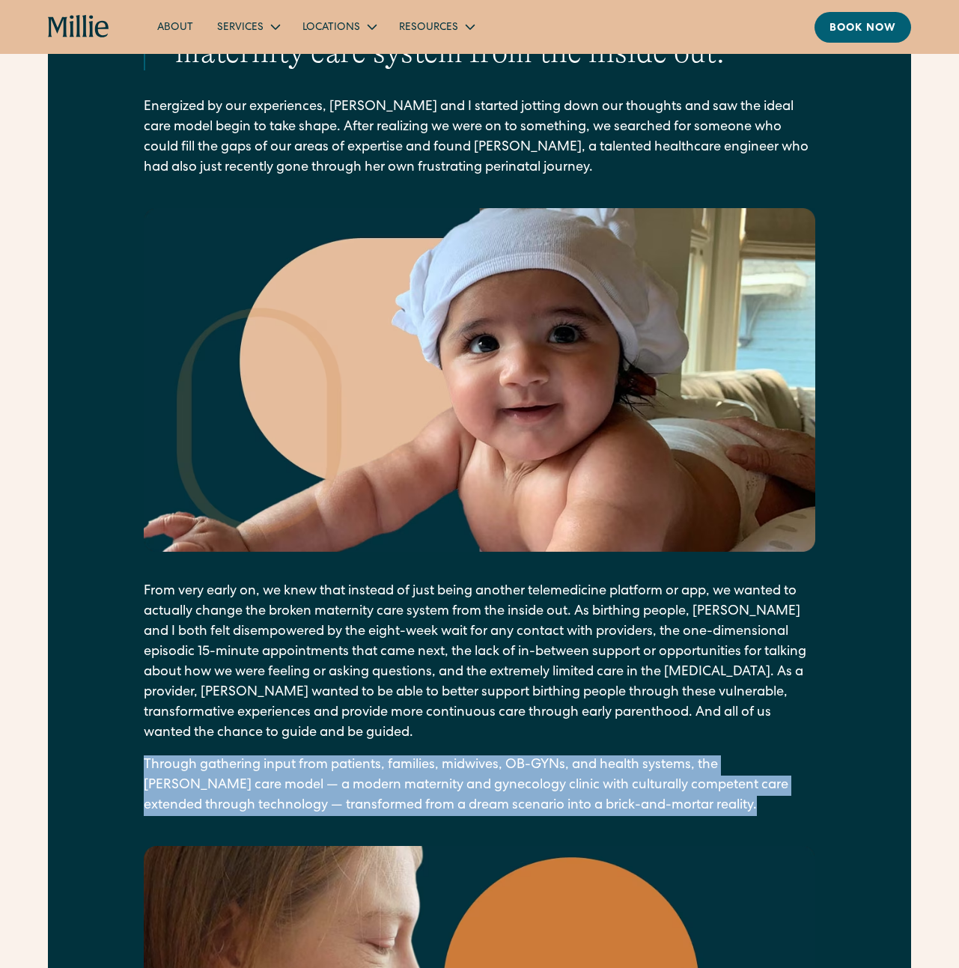
click at [442, 766] on p "Through gathering input from patients, families, midwives, OB-GYNs, and health …" at bounding box center [480, 786] width 672 height 61
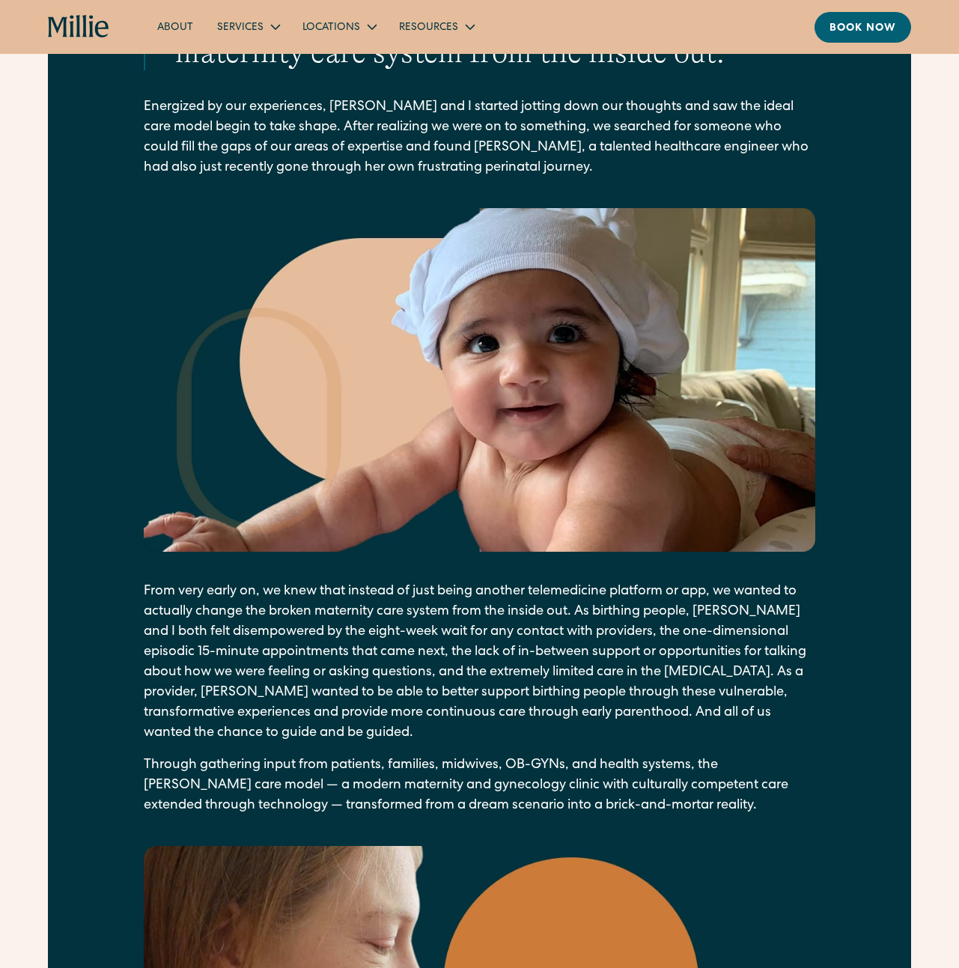
click at [248, 694] on p "From very early on, we knew that instead of just being another telemedicine pla…" at bounding box center [480, 663] width 672 height 162
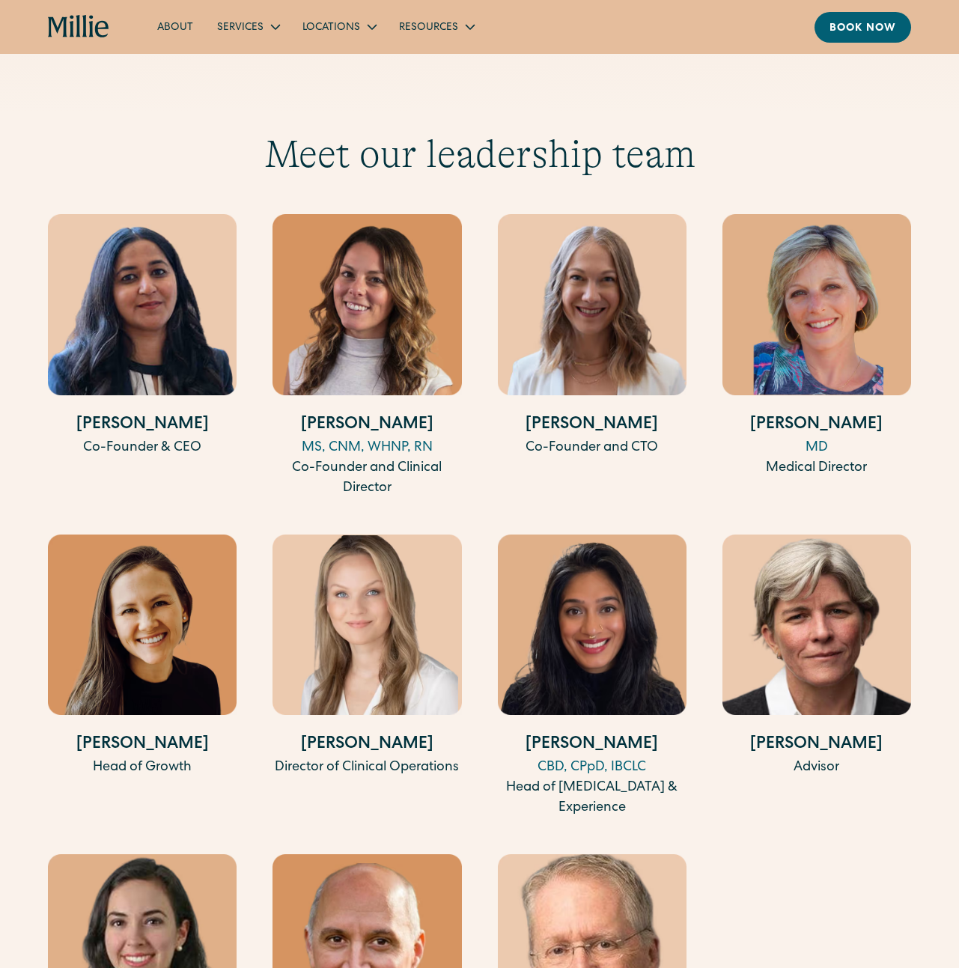
scroll to position [4237, 0]
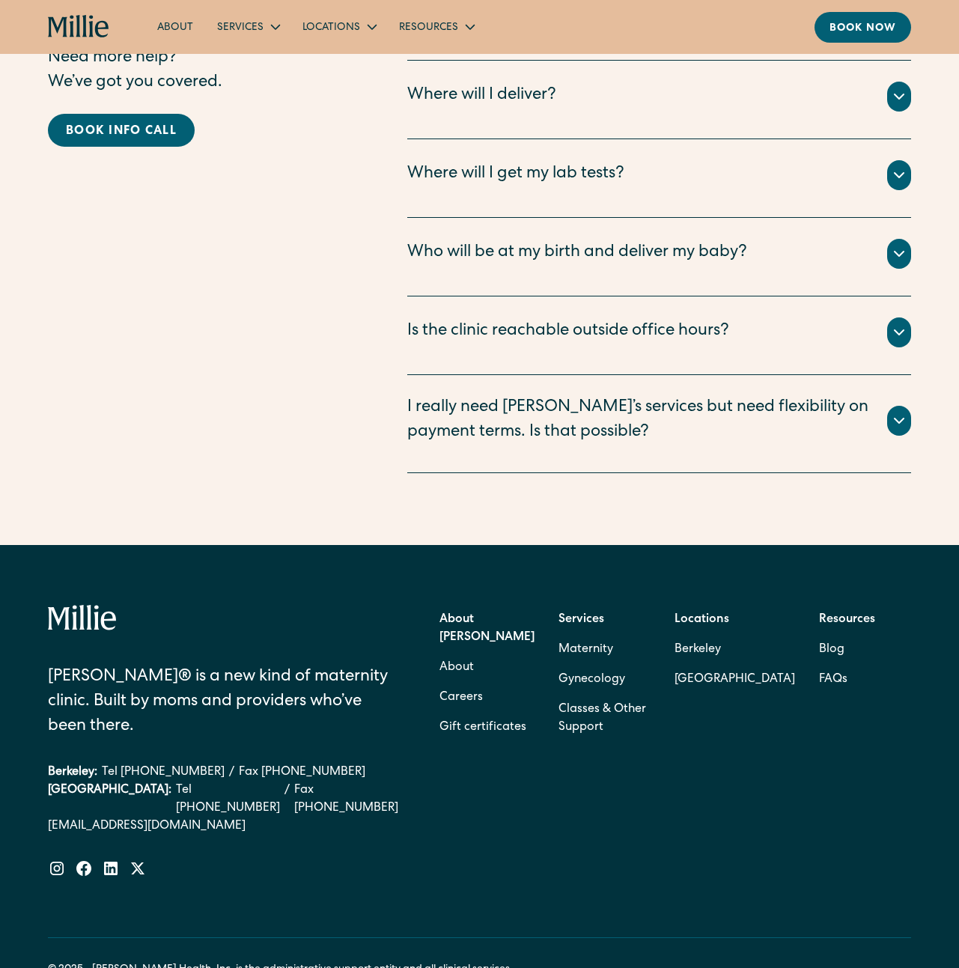
scroll to position [3991, 0]
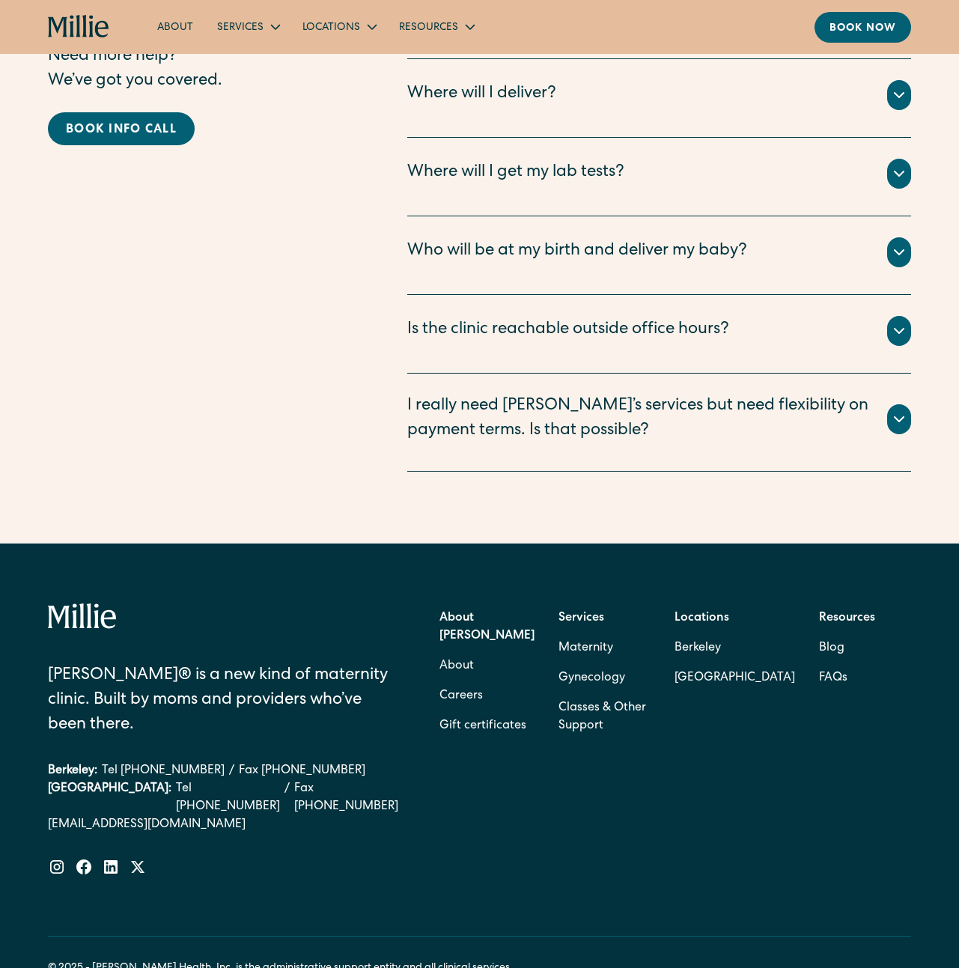
click at [323, 508] on div "FAQs Need more help? We’ve got you covered. Book info call Is my pregnancy a go…" at bounding box center [479, 253] width 959 height 581
click at [69, 664] on div "[PERSON_NAME]® is a new kind of maternity clinic. Built by moms and providers w…" at bounding box center [224, 701] width 353 height 74
click at [69, 664] on div "Millie® is a new kind of maternity clinic. Built by moms and providers who’ve b…" at bounding box center [224, 701] width 353 height 74
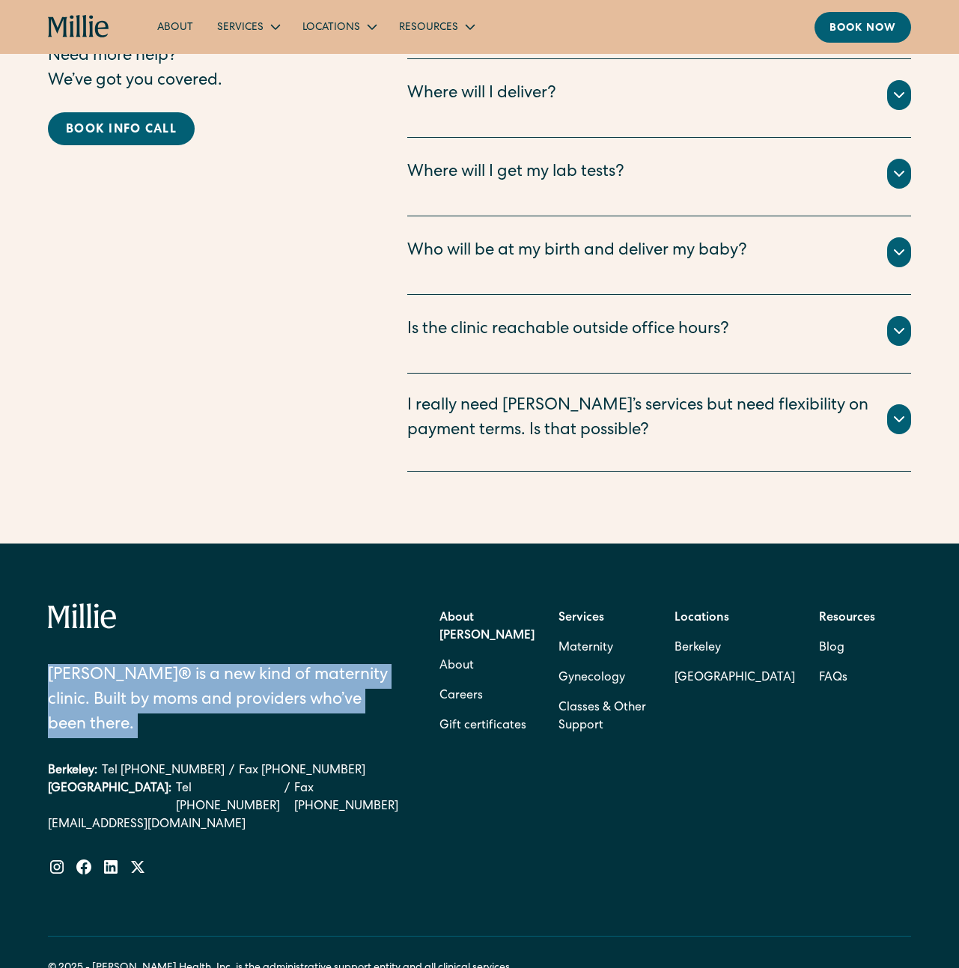
click at [69, 664] on div "Millie® is a new kind of maternity clinic. Built by moms and providers who’ve b…" at bounding box center [224, 701] width 353 height 74
click at [216, 433] on div "FAQs Need more help? We’ve got you covered. Book info call" at bounding box center [198, 226] width 300 height 491
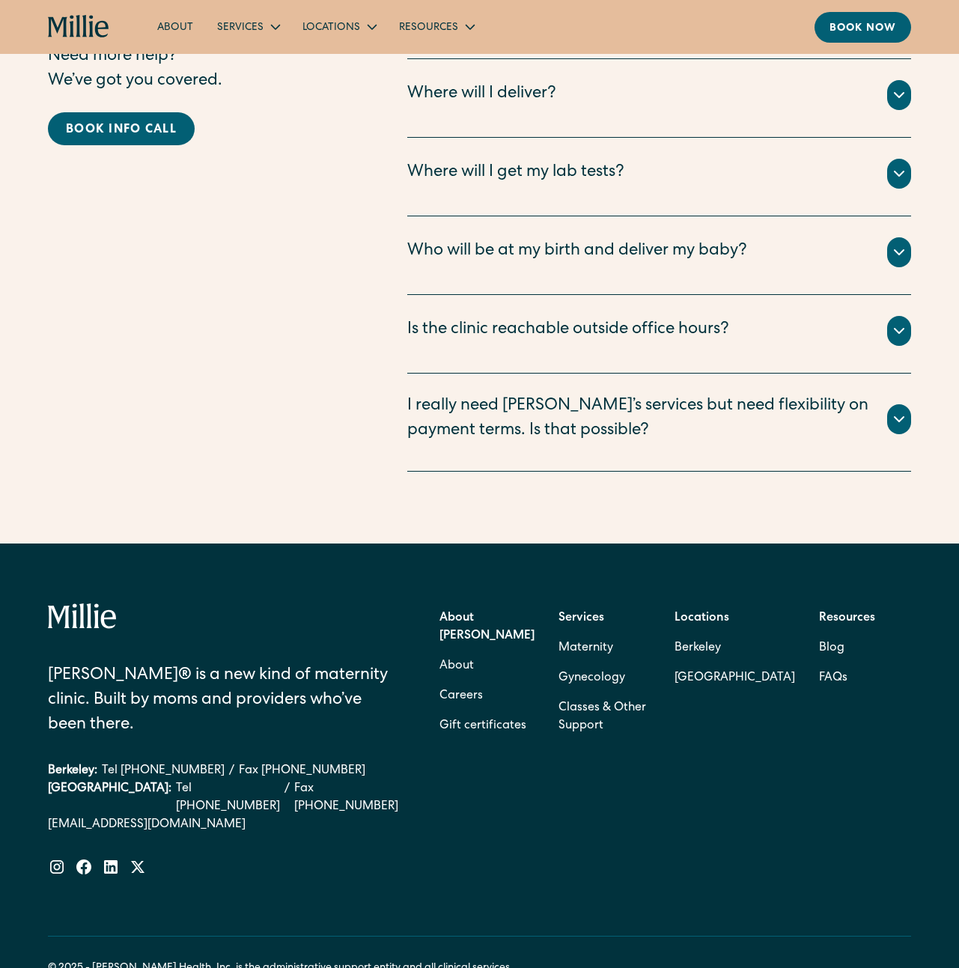
click at [87, 25] on icon "home" at bounding box center [78, 27] width 61 height 24
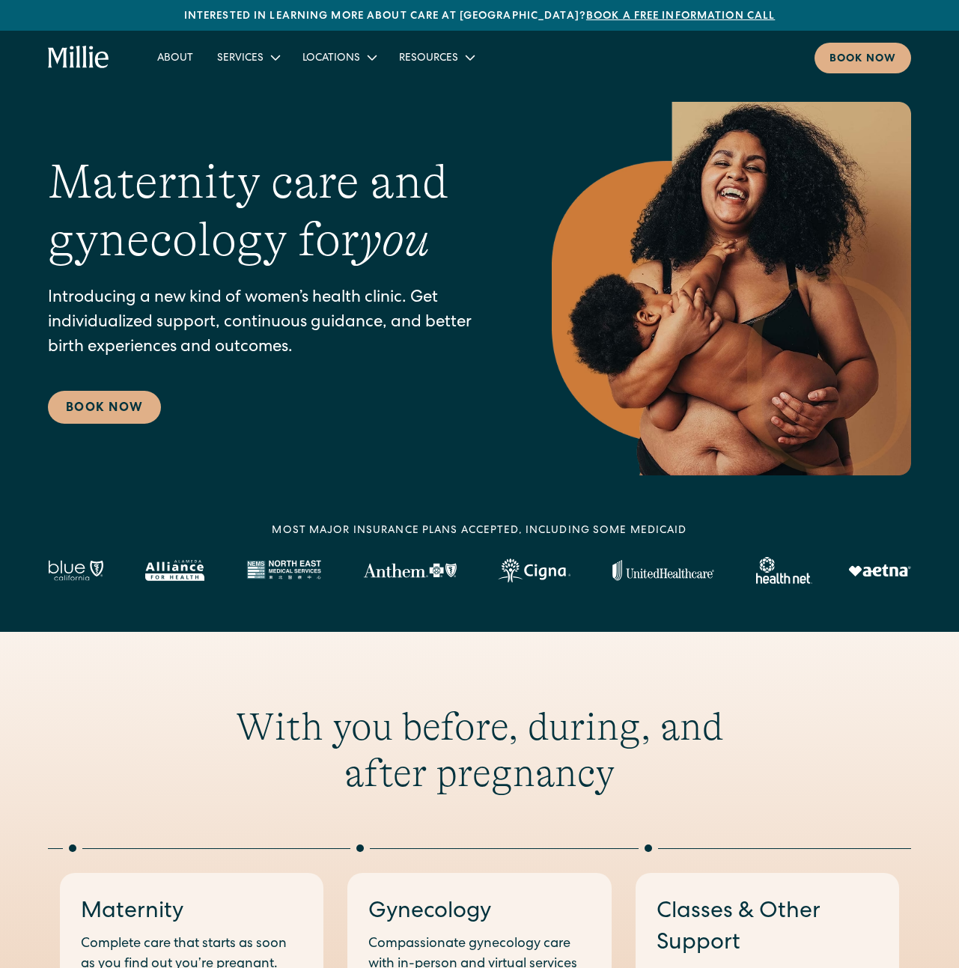
drag, startPoint x: 529, startPoint y: 574, endPoint x: 349, endPoint y: 647, distance: 194.1
click at [351, 735] on h2 "With you before, during, and after pregnancy" at bounding box center [479, 751] width 575 height 94
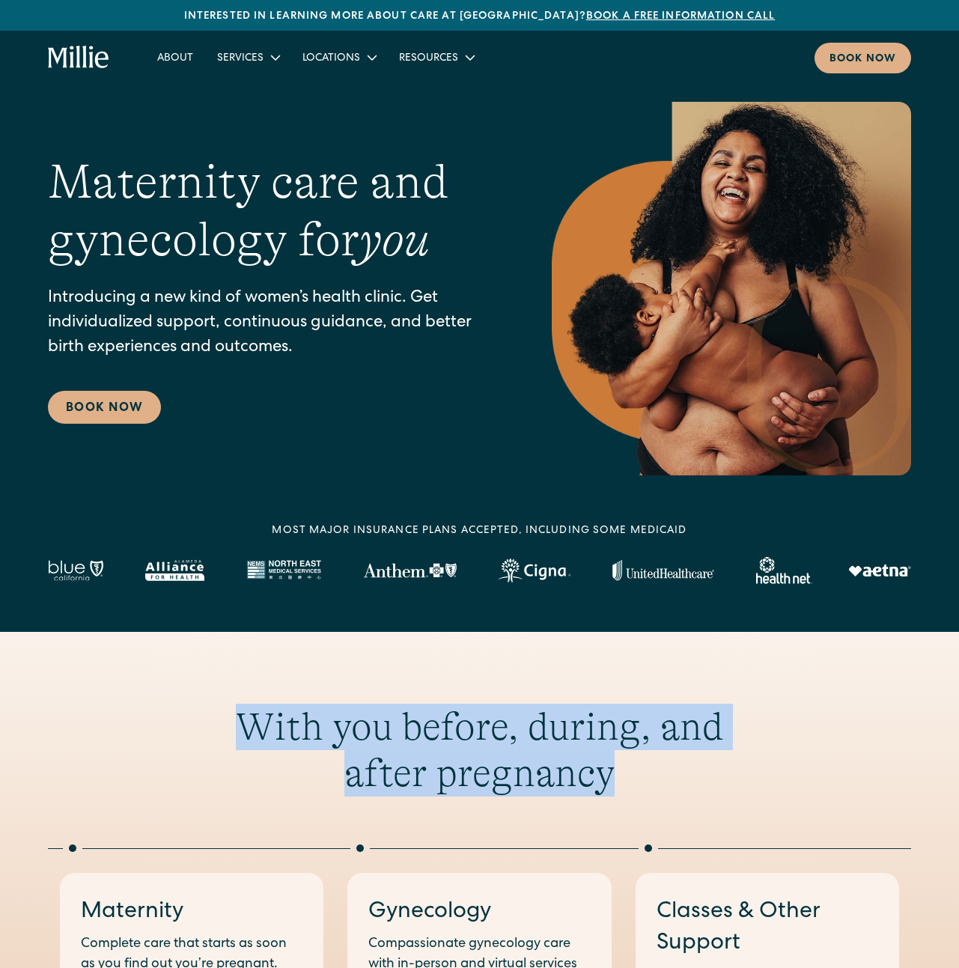
click at [351, 735] on h2 "With you before, during, and after pregnancy" at bounding box center [479, 751] width 575 height 94
click at [306, 747] on h2 "With you before, during, and after pregnancy" at bounding box center [479, 751] width 575 height 94
click at [305, 747] on h2 "With you before, during, and after pregnancy" at bounding box center [479, 751] width 575 height 94
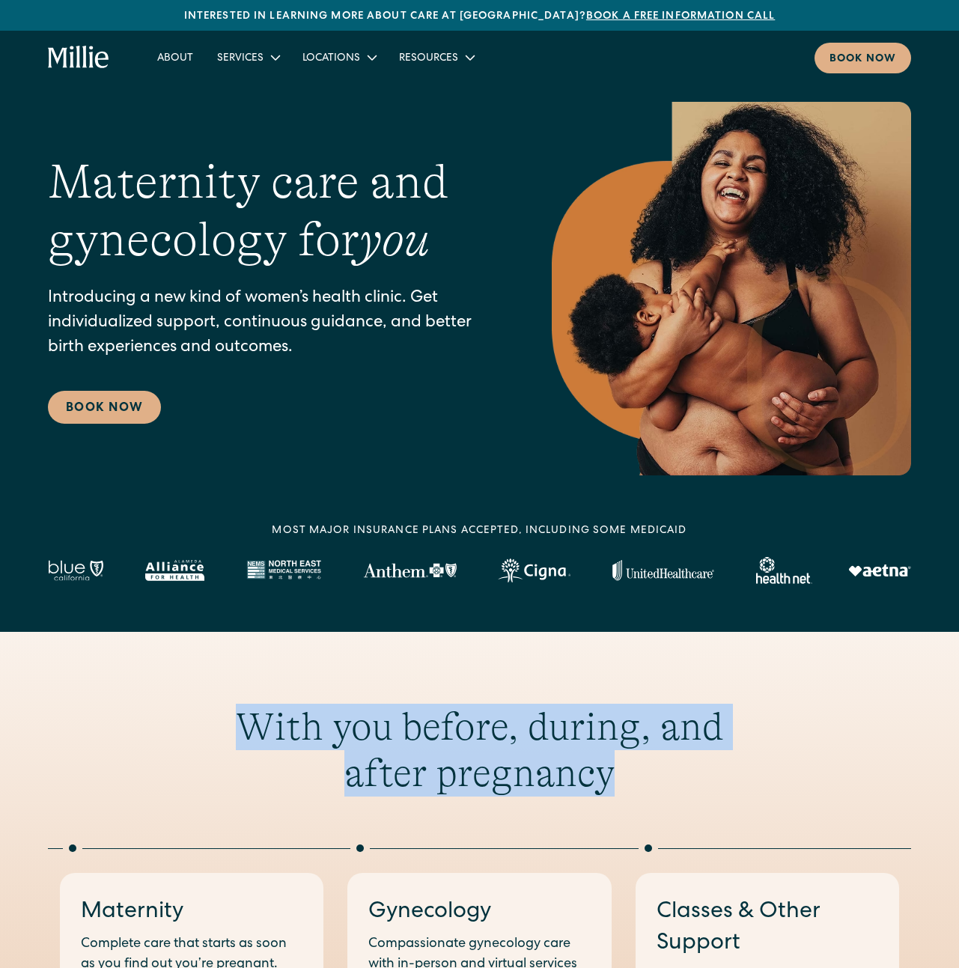
click at [288, 758] on h2 "With you before, during, and after pregnancy" at bounding box center [479, 751] width 575 height 94
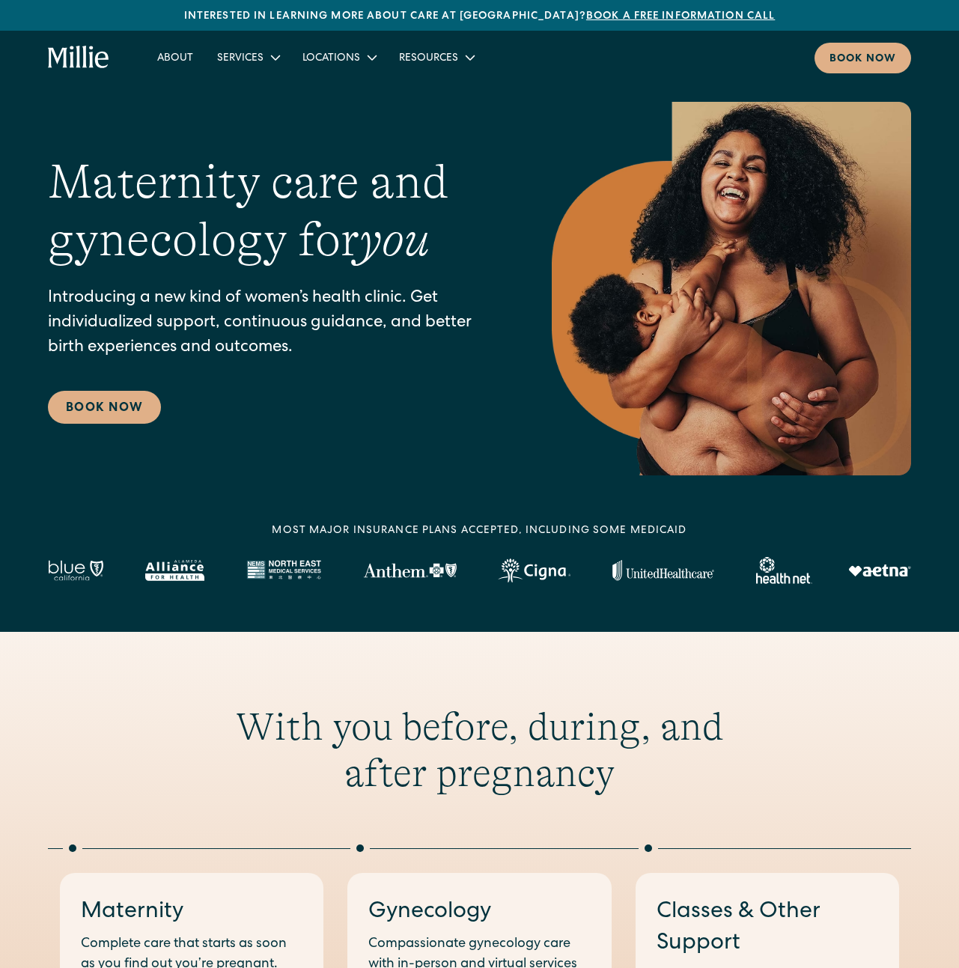
click at [329, 526] on div "MOST MAJOR INSURANCE PLANS ACCEPTED, INCLUDING some MEDICAID" at bounding box center [479, 531] width 415 height 16
click at [82, 173] on h1 "Maternity care and gynecology for you" at bounding box center [270, 211] width 444 height 115
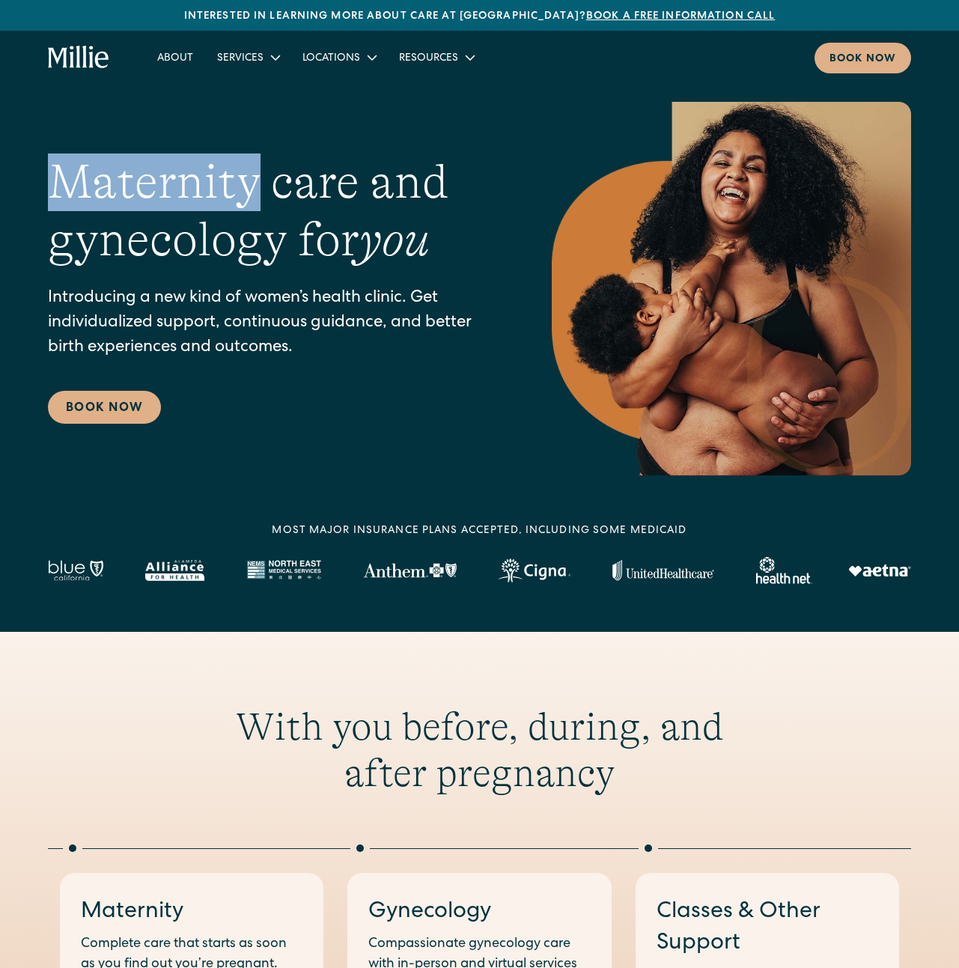
click at [82, 173] on h1 "Maternity care and gynecology for you" at bounding box center [270, 211] width 444 height 115
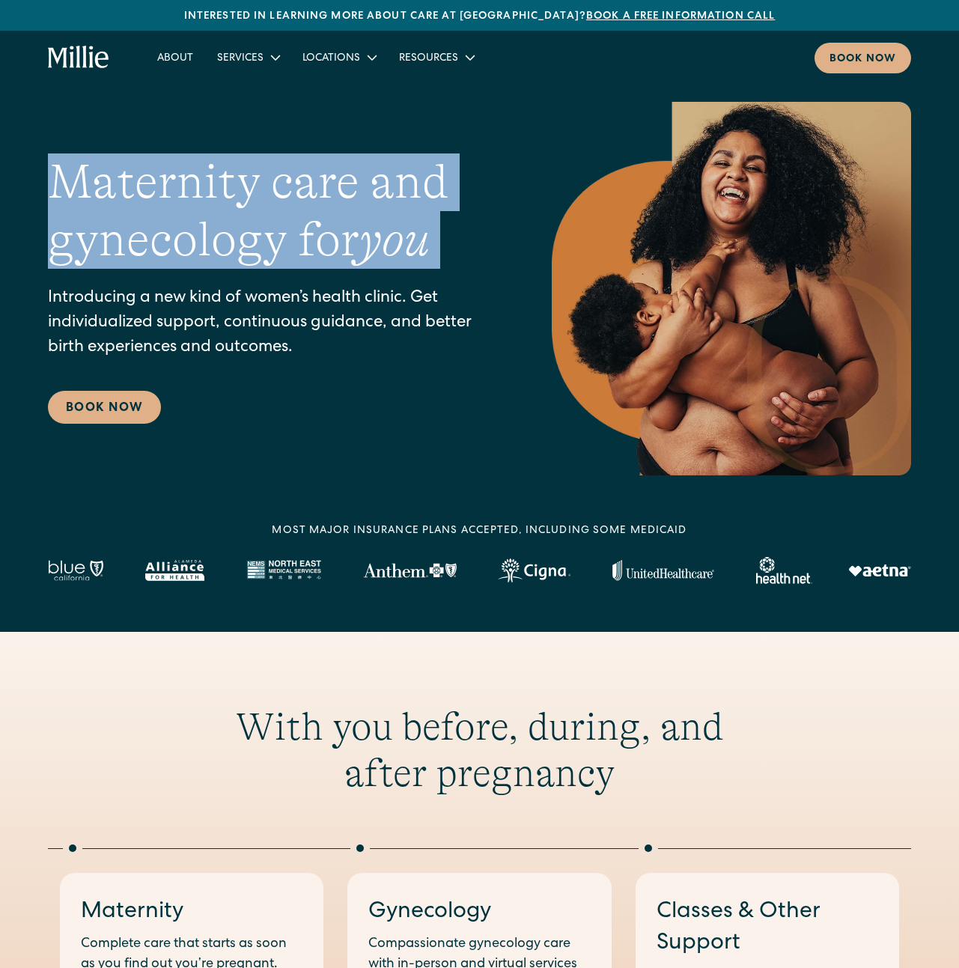
click at [354, 229] on h1 "Maternity care and gynecology for you" at bounding box center [270, 211] width 444 height 115
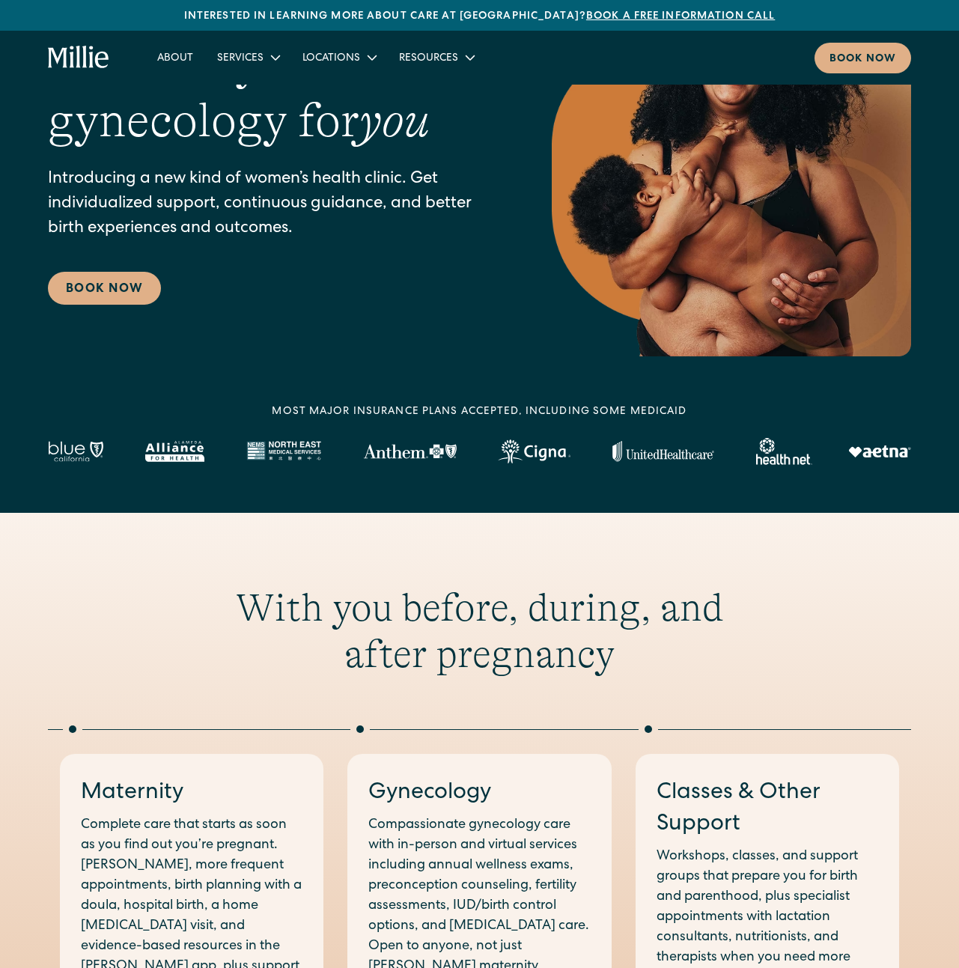
scroll to position [115, 0]
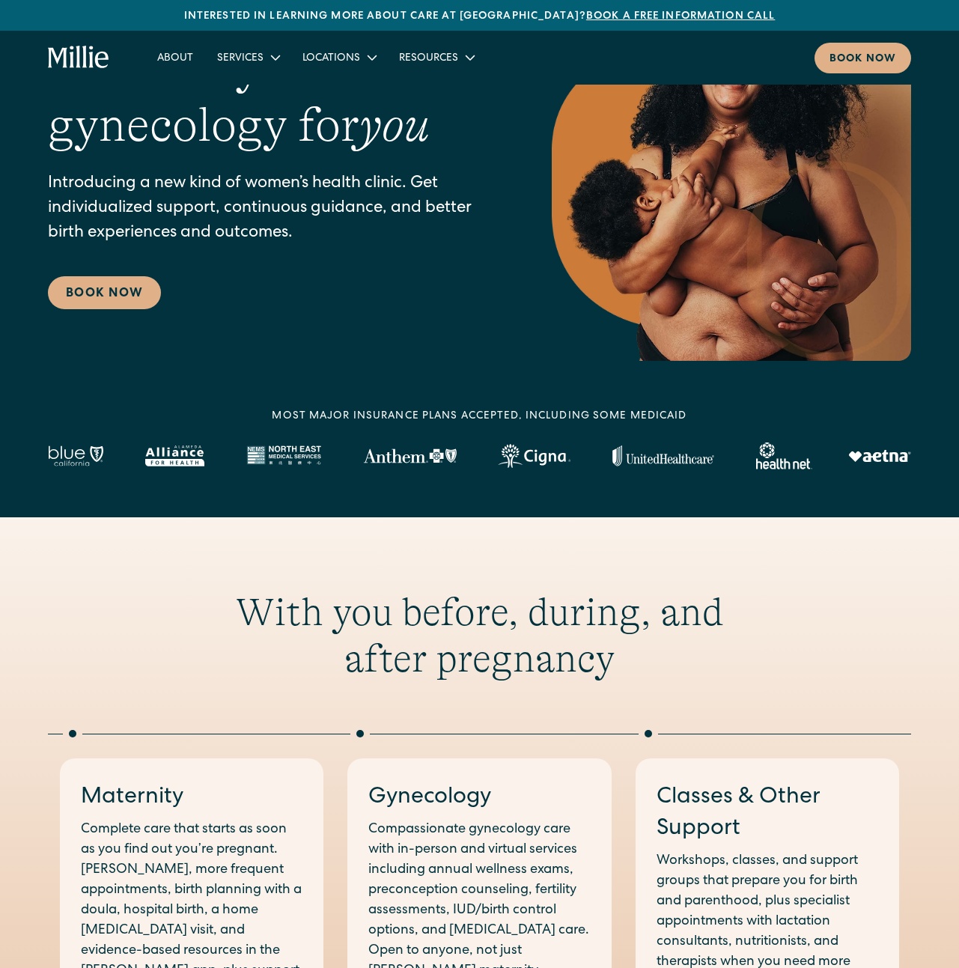
click at [473, 410] on div "MOST MAJOR INSURANCE PLANS ACCEPTED, INCLUDING some MEDICAID" at bounding box center [479, 417] width 415 height 16
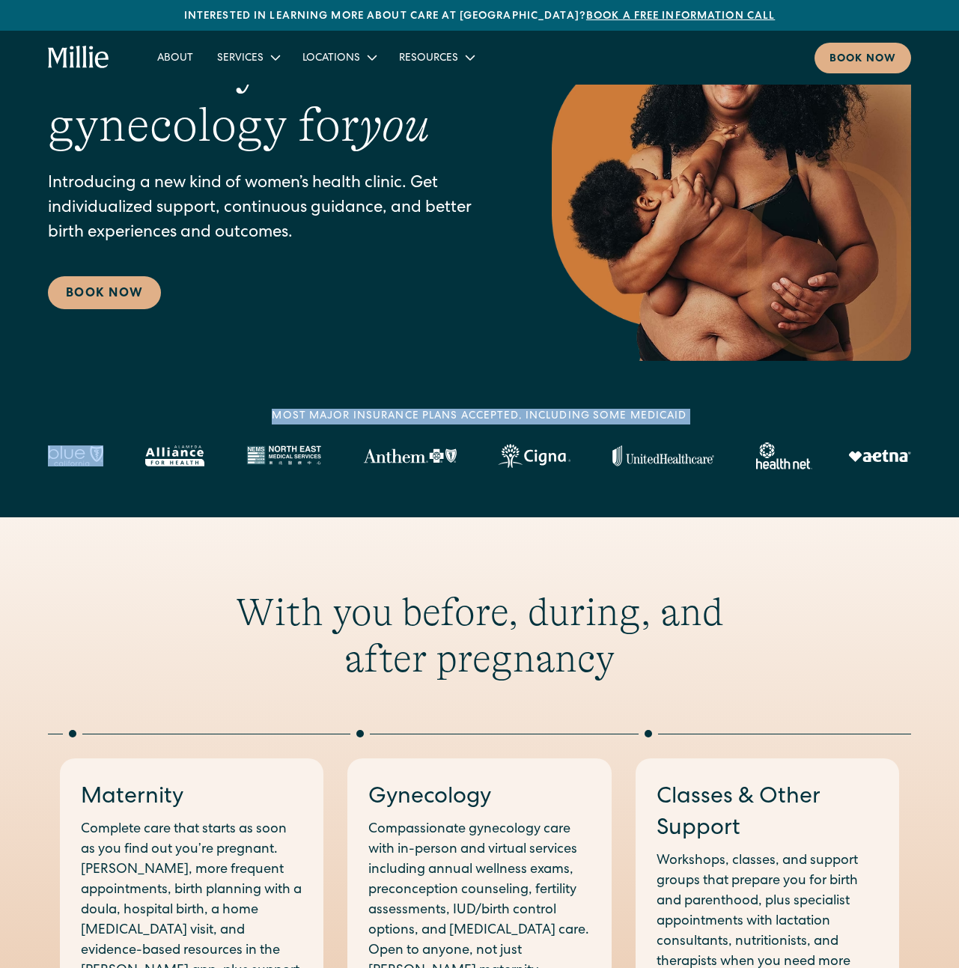
click at [473, 410] on div "MOST MAJOR INSURANCE PLANS ACCEPTED, INCLUDING some MEDICAID" at bounding box center [479, 417] width 415 height 16
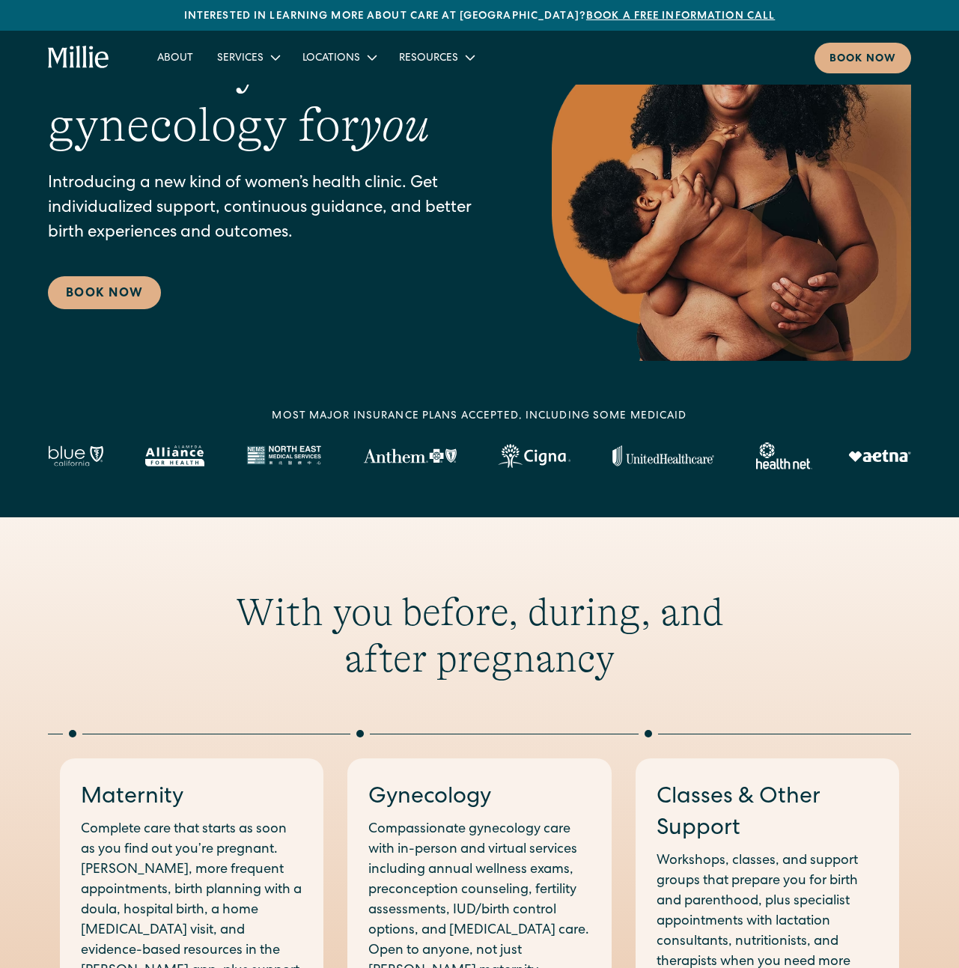
click at [451, 314] on div "Maternity care and gynecology for you Introducing a new kind of women’s health …" at bounding box center [479, 174] width 863 height 374
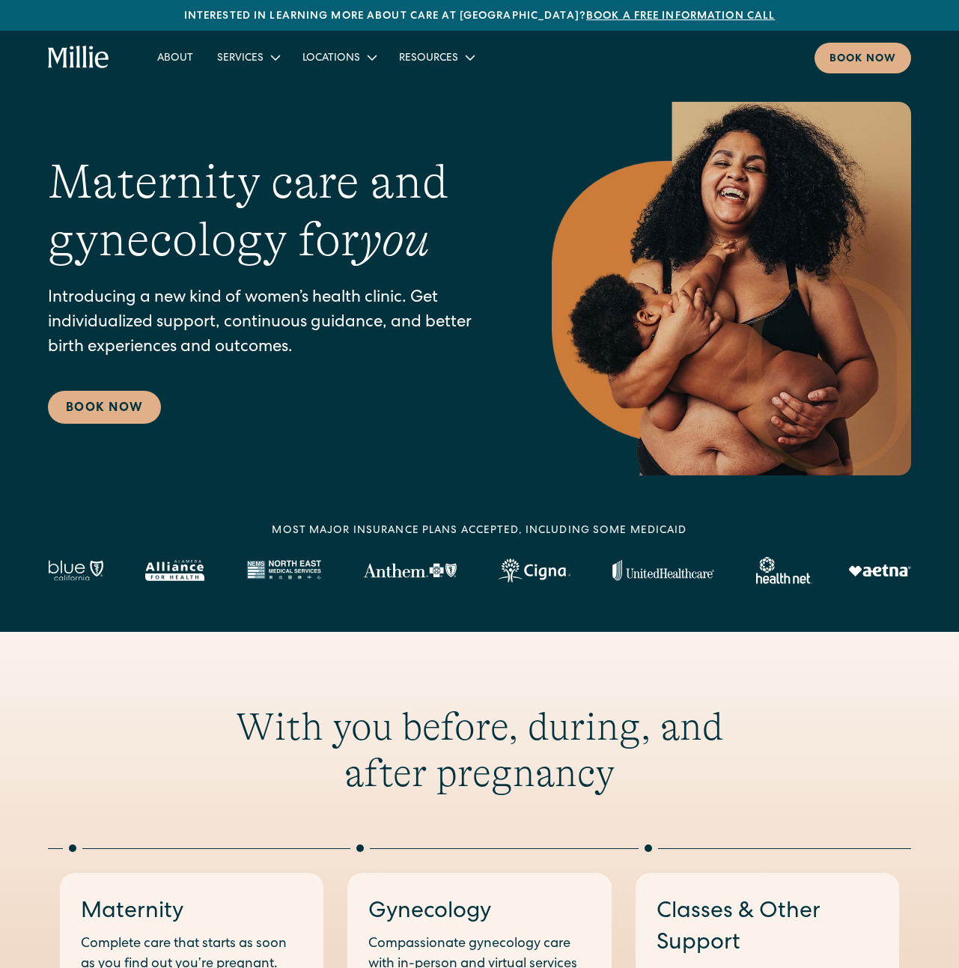
scroll to position [0, 0]
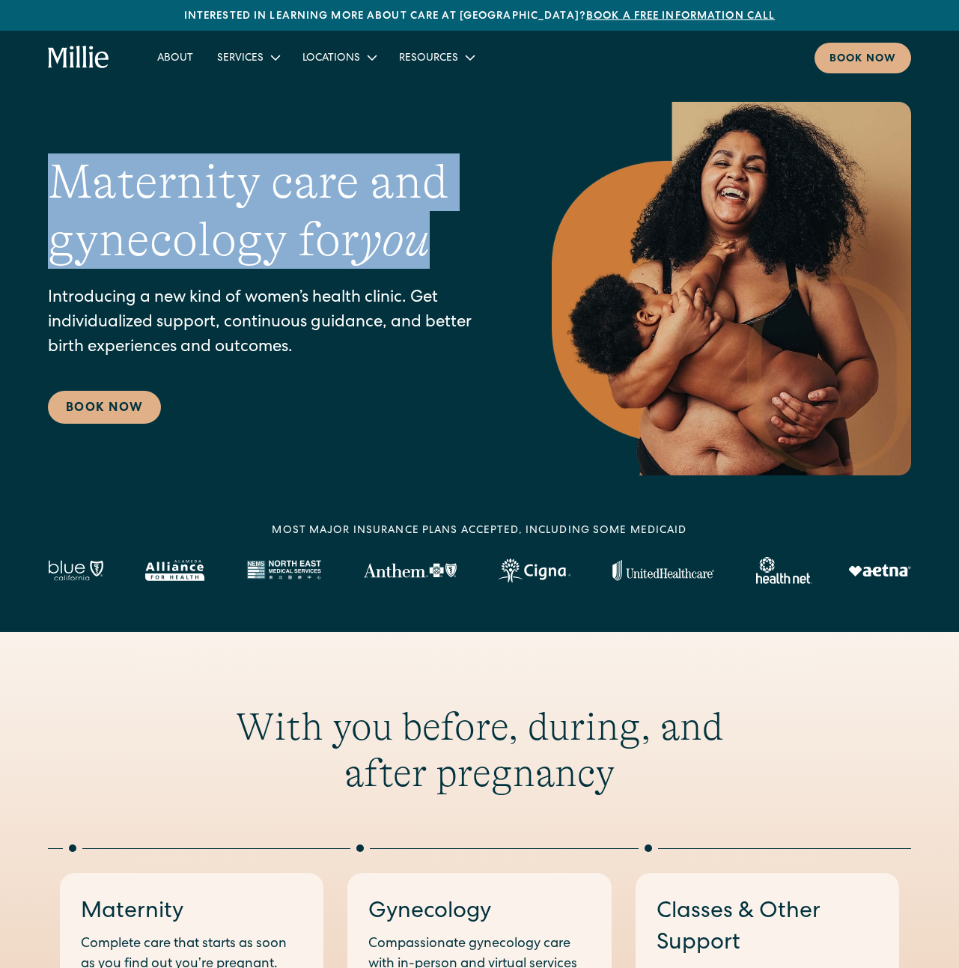
drag, startPoint x: 55, startPoint y: 176, endPoint x: 464, endPoint y: 240, distance: 413.8
click at [464, 240] on h1 "Maternity care and gynecology for you" at bounding box center [270, 211] width 444 height 115
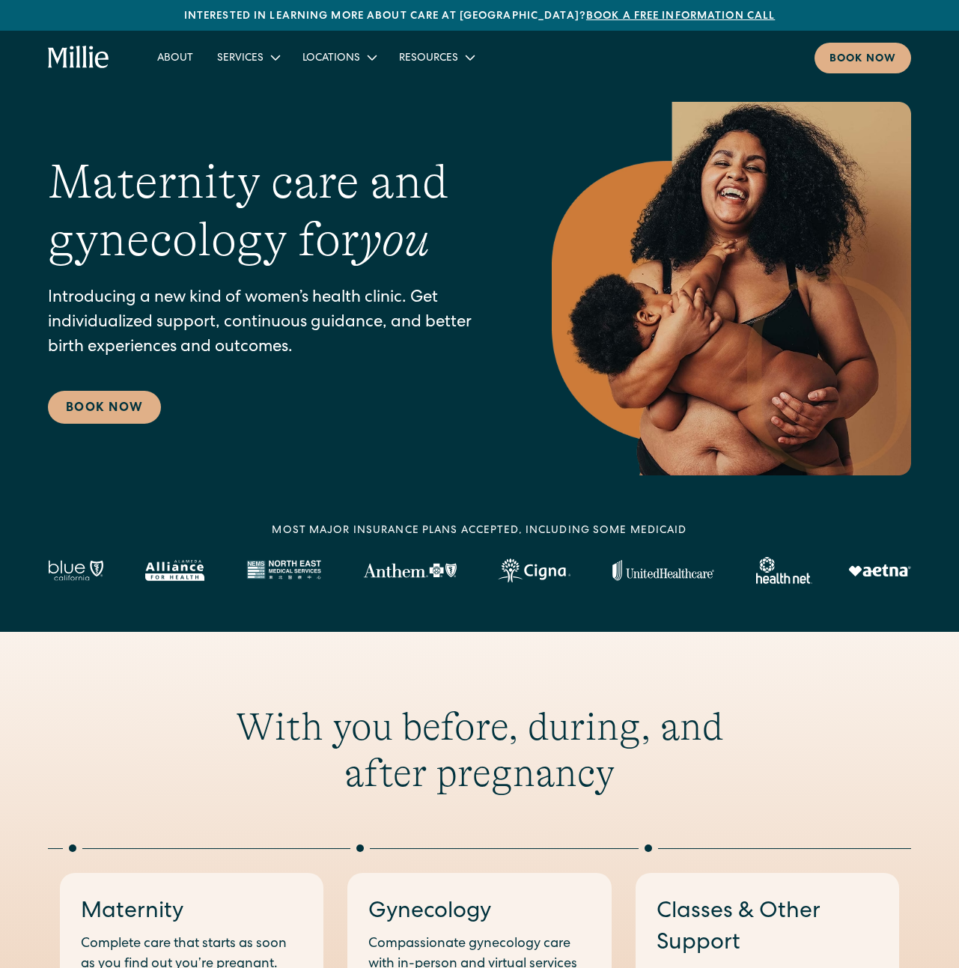
click at [283, 312] on p "Introducing a new kind of women’s health clinic. Get individualized support, co…" at bounding box center [270, 324] width 444 height 74
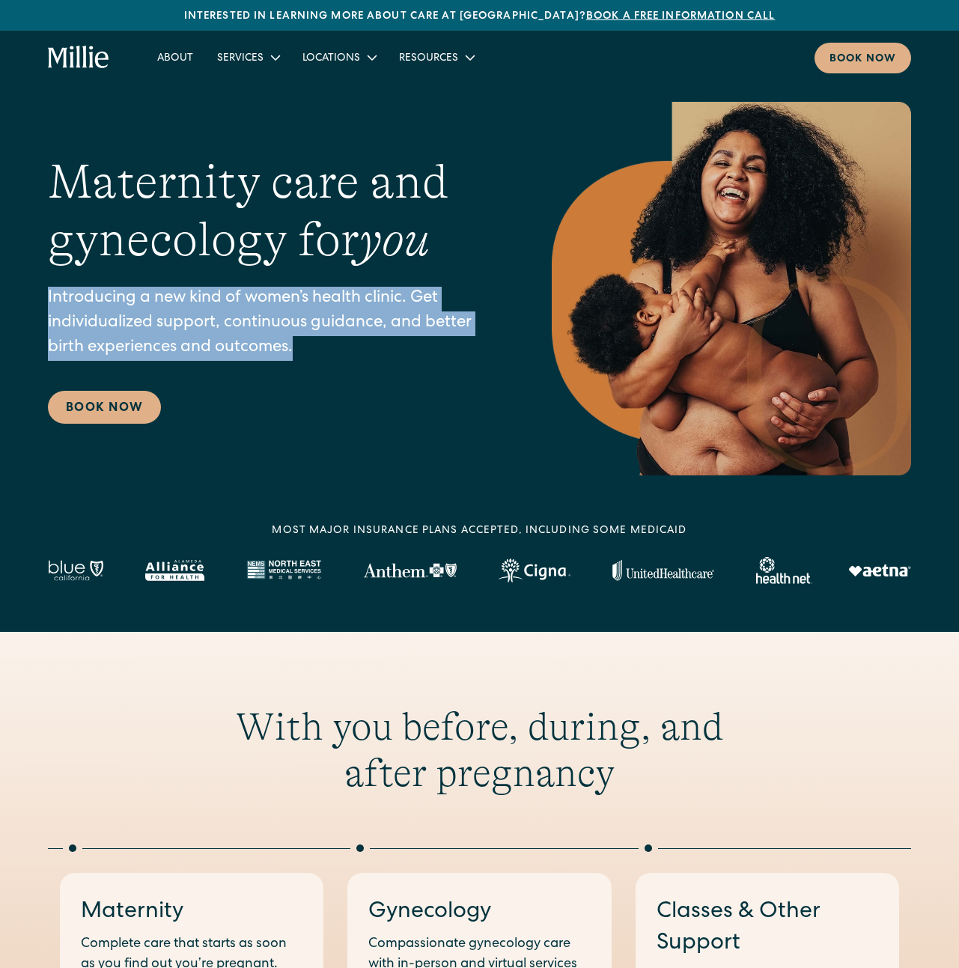
drag, startPoint x: 302, startPoint y: 347, endPoint x: 25, endPoint y: 303, distance: 280.6
click at [25, 303] on div "Maternity care and gynecology for you Introducing a new kind of women’s health …" at bounding box center [479, 289] width 959 height 374
click at [97, 276] on div "Maternity care and gynecology for you Introducing a new kind of women’s health …" at bounding box center [270, 289] width 444 height 270
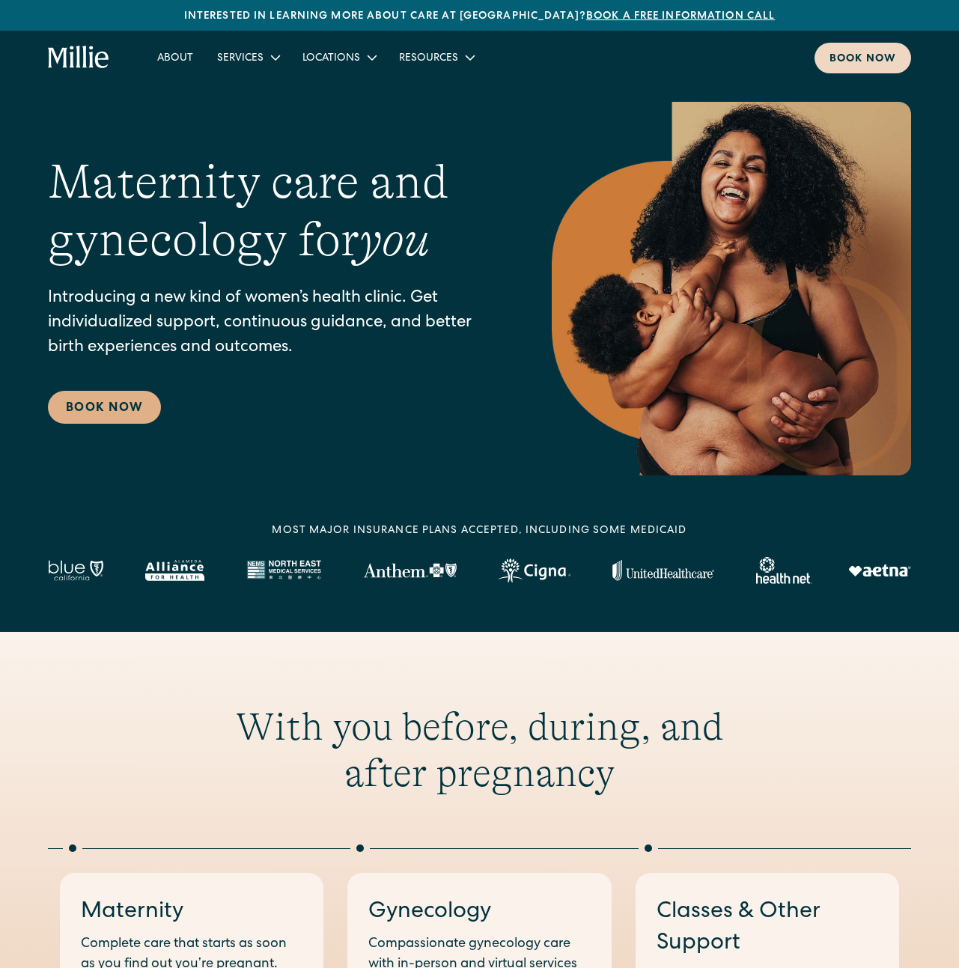
click at [852, 49] on link "Book now" at bounding box center [863, 58] width 97 height 31
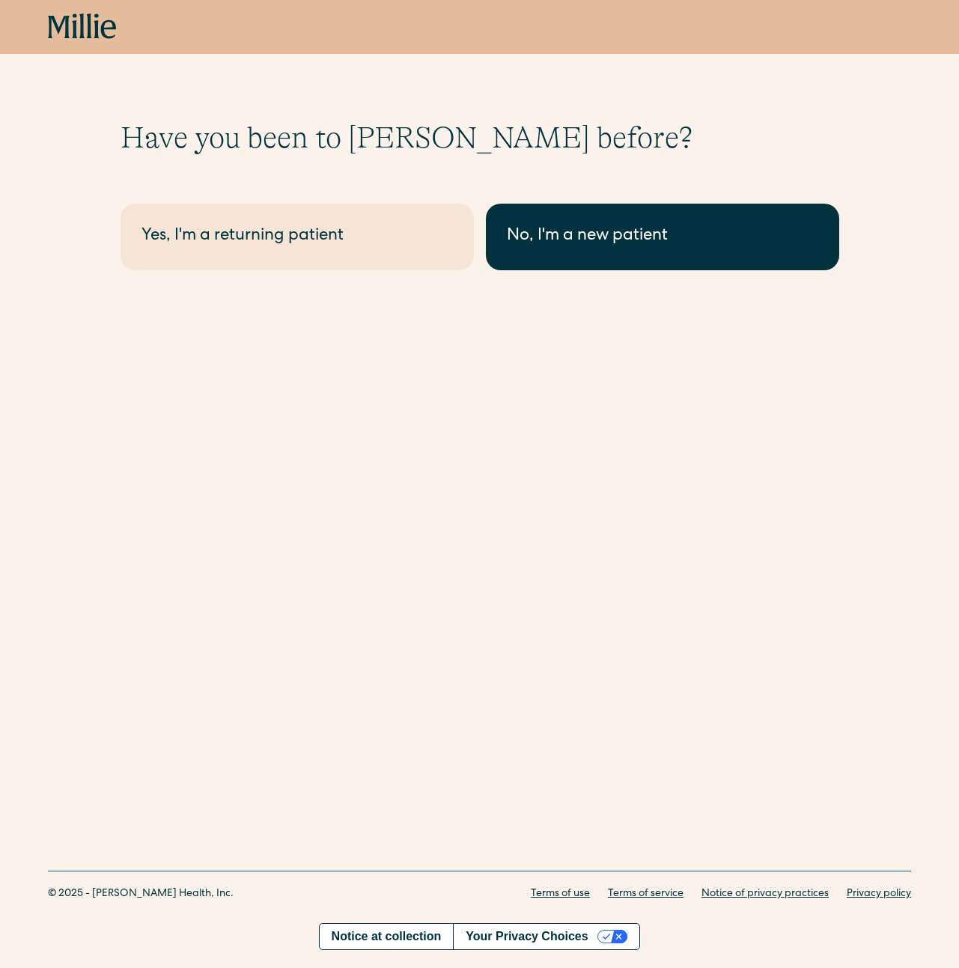
click at [656, 241] on div "No, I'm a new patient" at bounding box center [663, 237] width 312 height 25
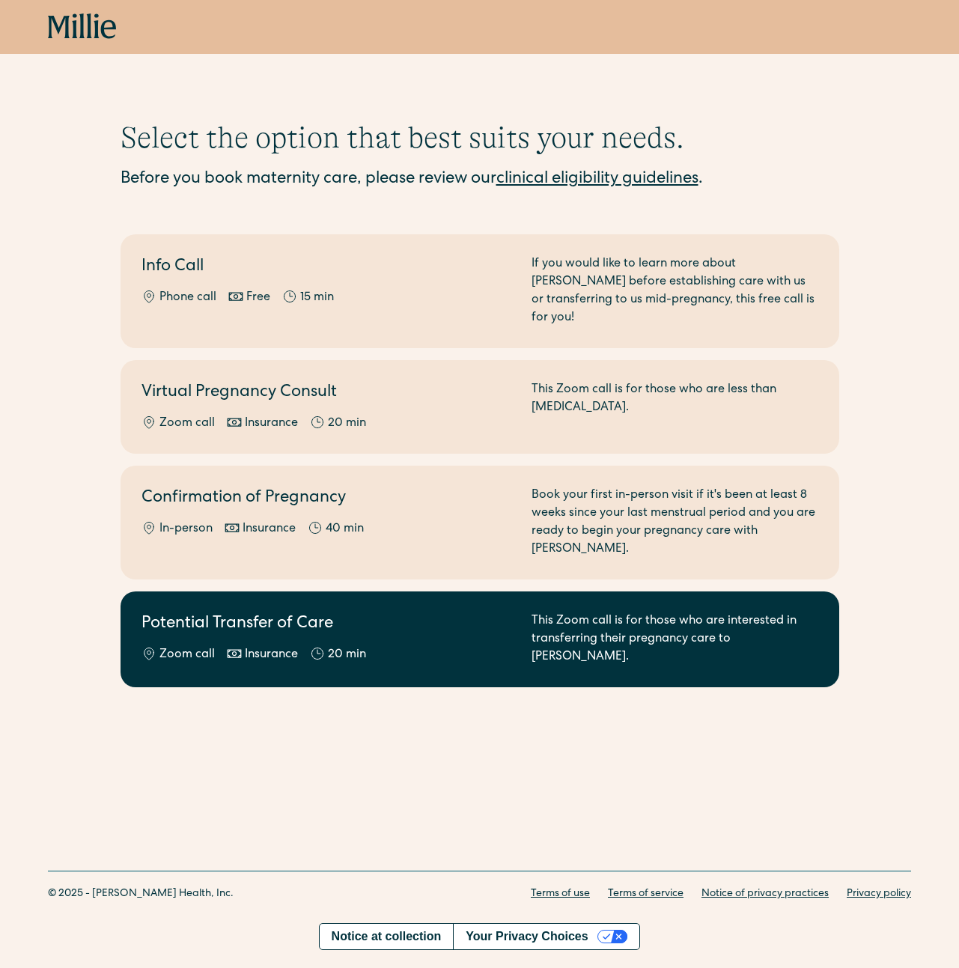
click at [455, 613] on div "Potential Transfer of Care Zoom call Insurance 20 min" at bounding box center [328, 640] width 372 height 54
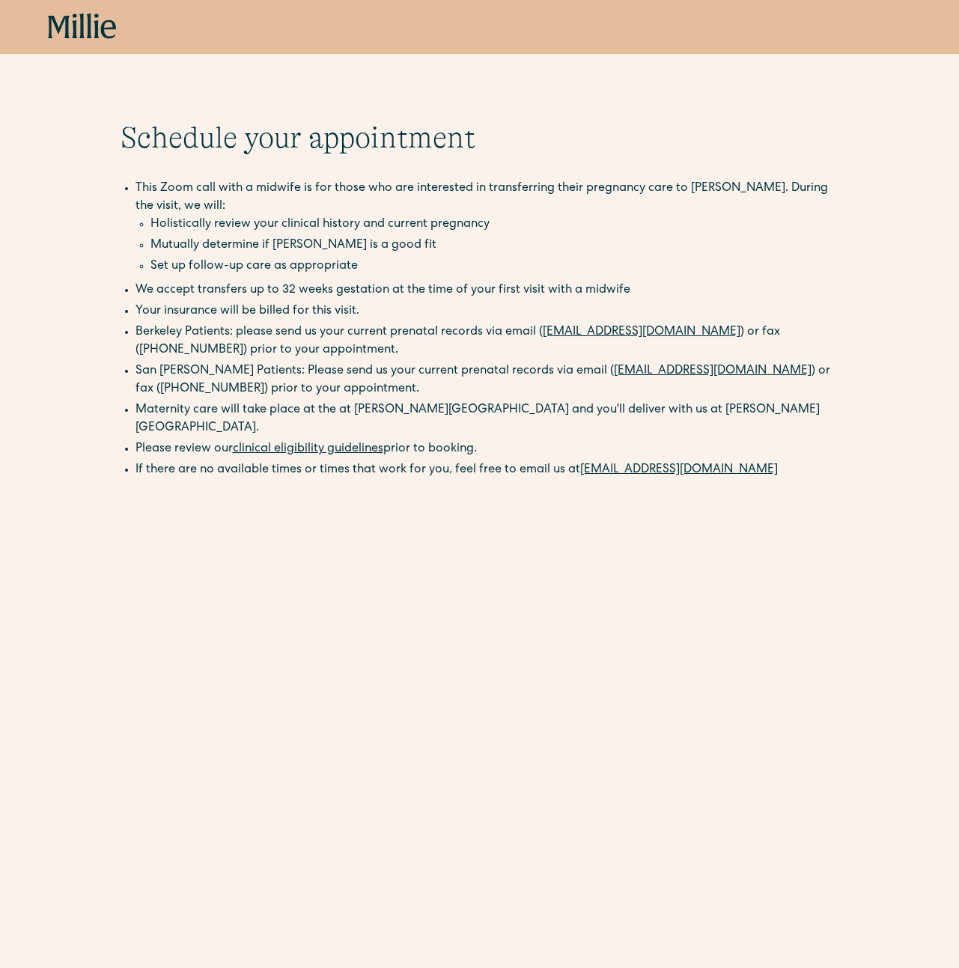
click at [321, 331] on li "Berkeley Patients: please send us your current prenatal records via email ( ber…" at bounding box center [488, 341] width 704 height 36
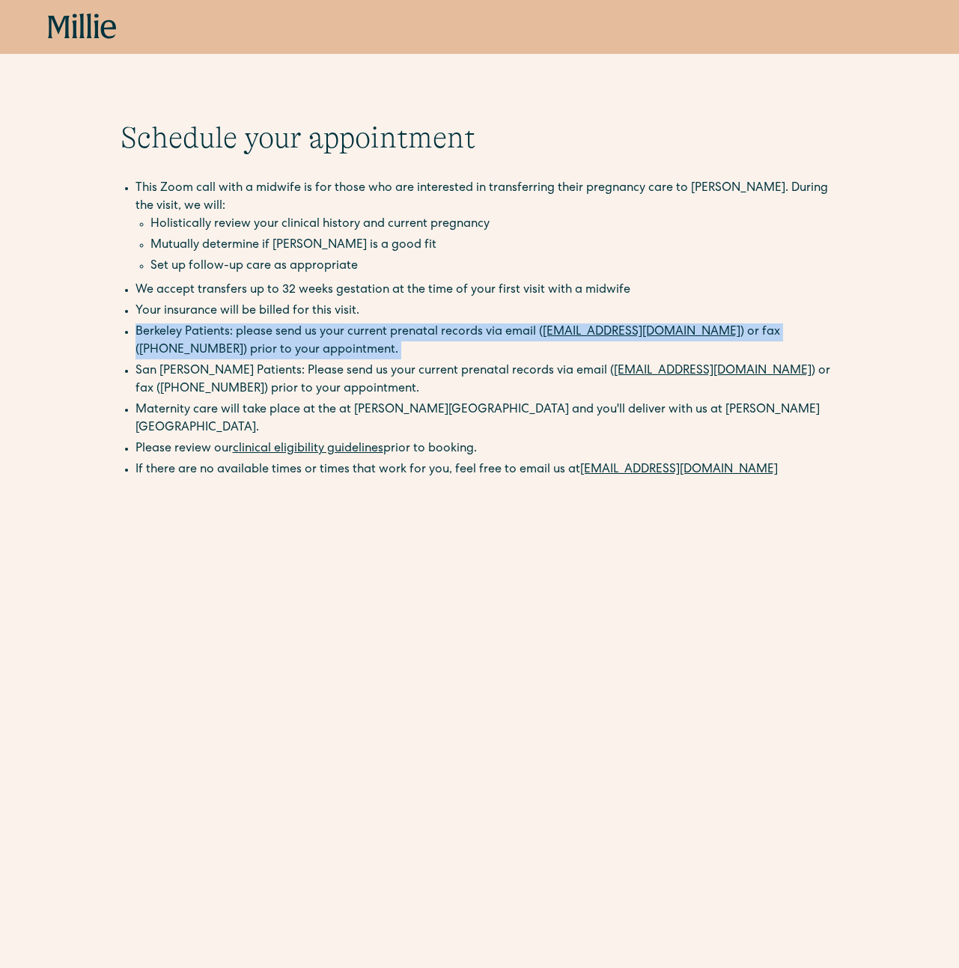
click at [321, 331] on li "Berkeley Patients: please send us your current prenatal records via email ( ber…" at bounding box center [488, 341] width 704 height 36
click at [427, 261] on li "Set up follow-up care as appropriate" at bounding box center [495, 267] width 689 height 18
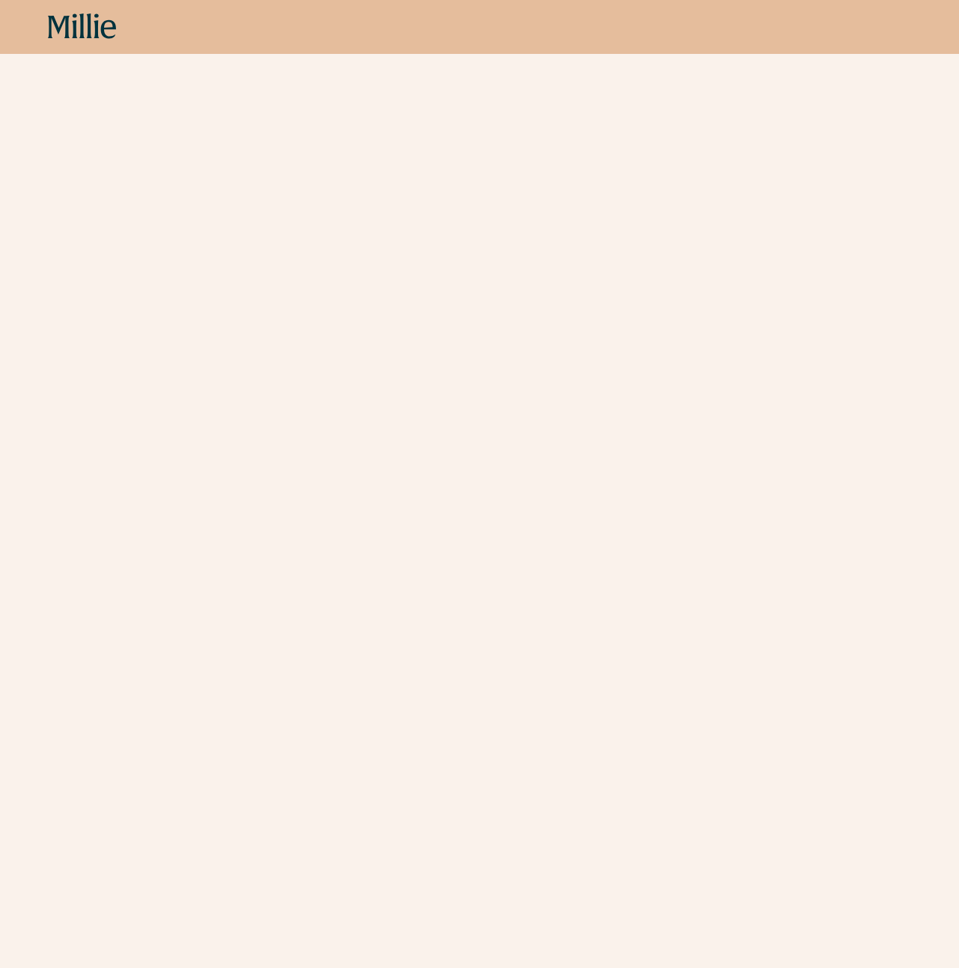
scroll to position [518, 0]
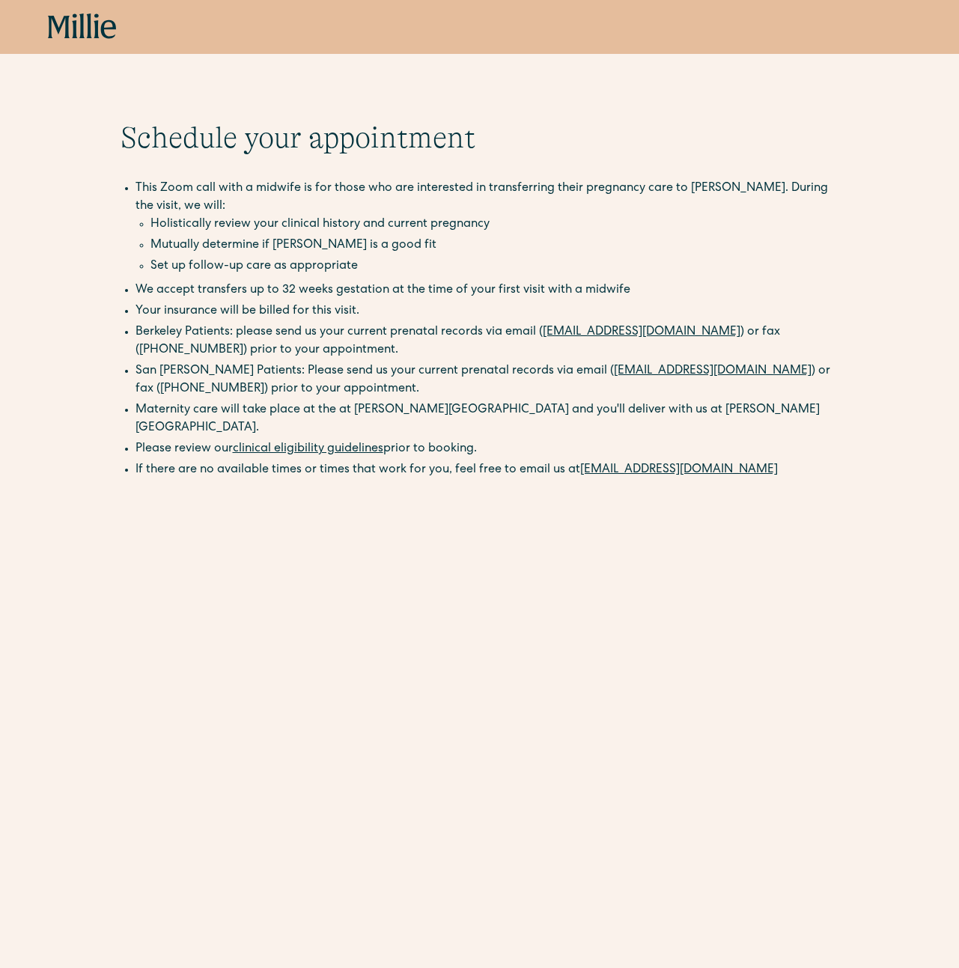
scroll to position [0, 0]
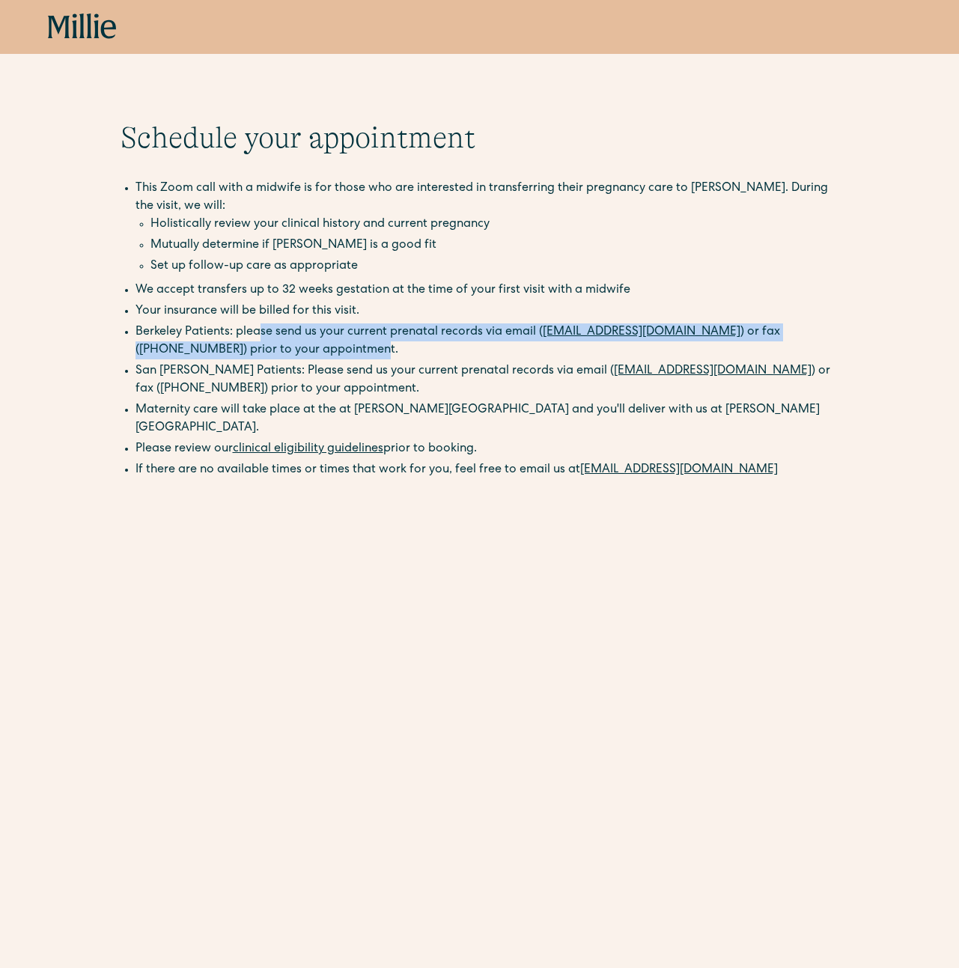
drag, startPoint x: 258, startPoint y: 339, endPoint x: 324, endPoint y: 345, distance: 66.2
click at [324, 345] on li "Berkeley Patients: please send us your current prenatal records via email ( ber…" at bounding box center [488, 341] width 704 height 36
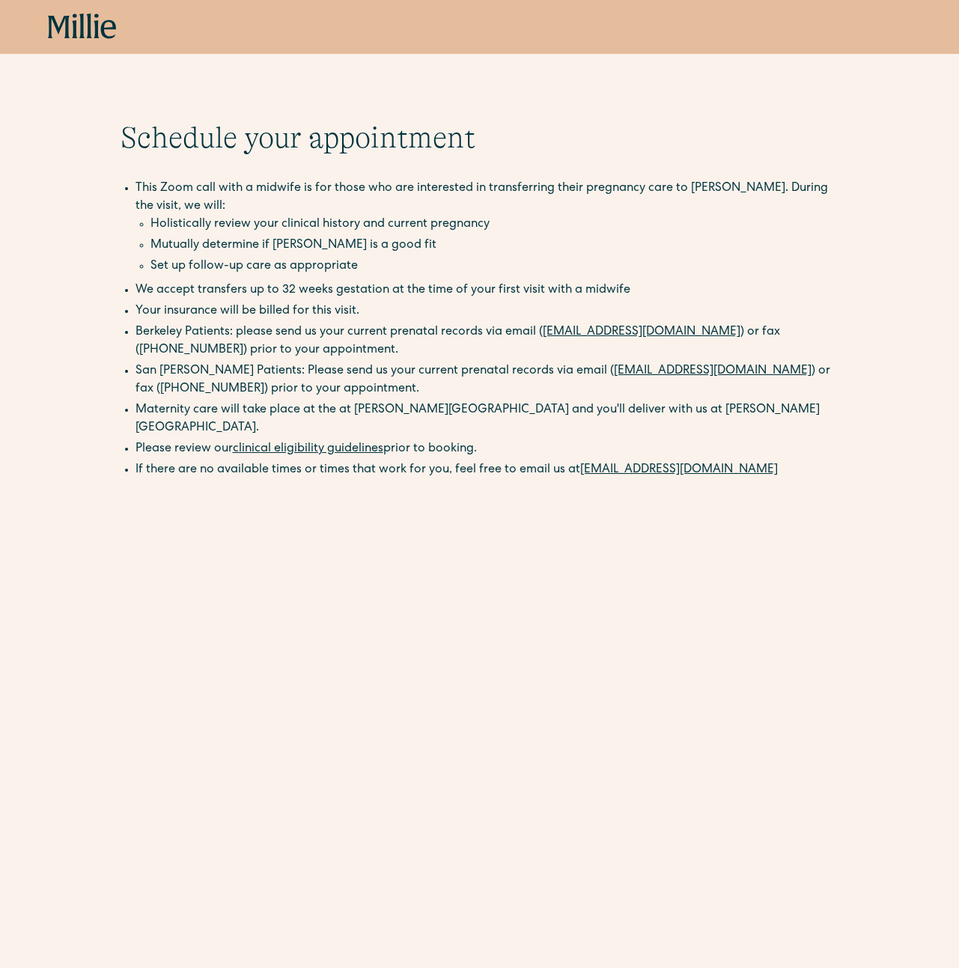
click at [258, 413] on li "Maternity care will take place at the at Millie Clinic and you'll deliver with …" at bounding box center [488, 419] width 704 height 36
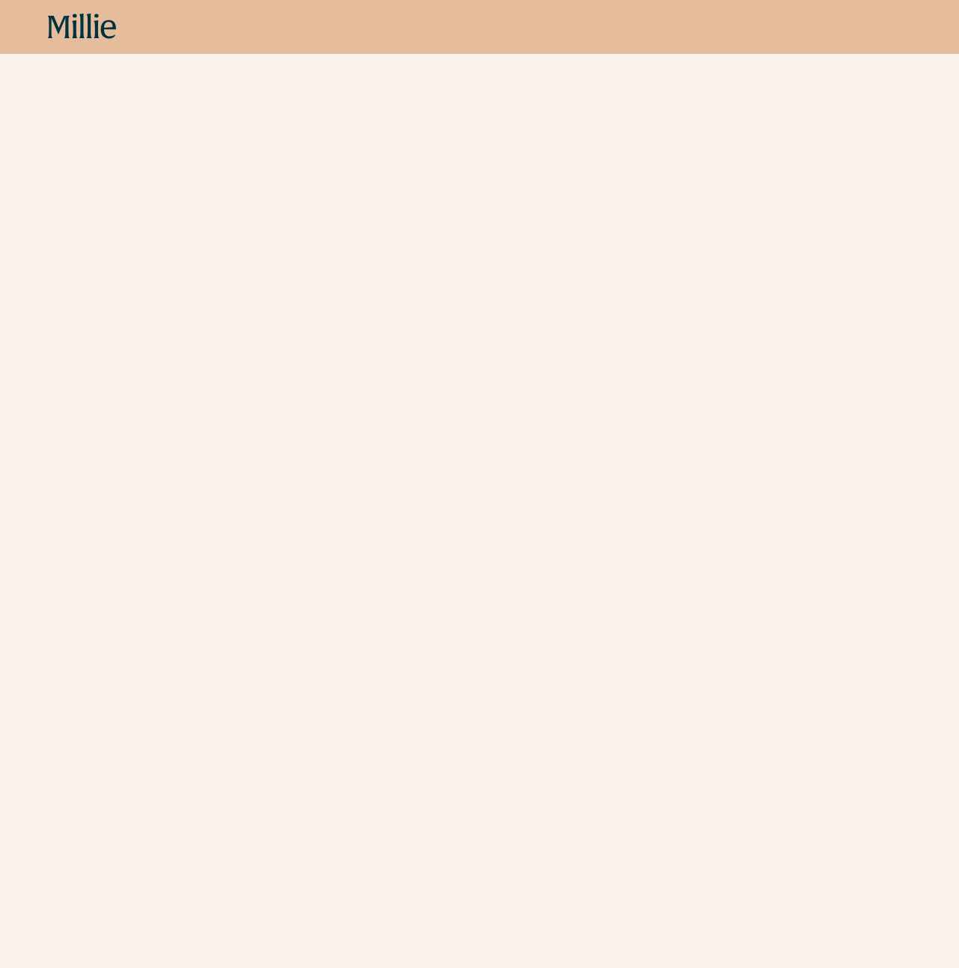
scroll to position [666, 0]
click at [94, 619] on div "Schedule your appointment This Zoom call with a midwife is for those who are in…" at bounding box center [479, 882] width 959 height 2859
click at [99, 637] on div "Schedule your appointment This Zoom call with a midwife is for those who are in…" at bounding box center [479, 882] width 959 height 2859
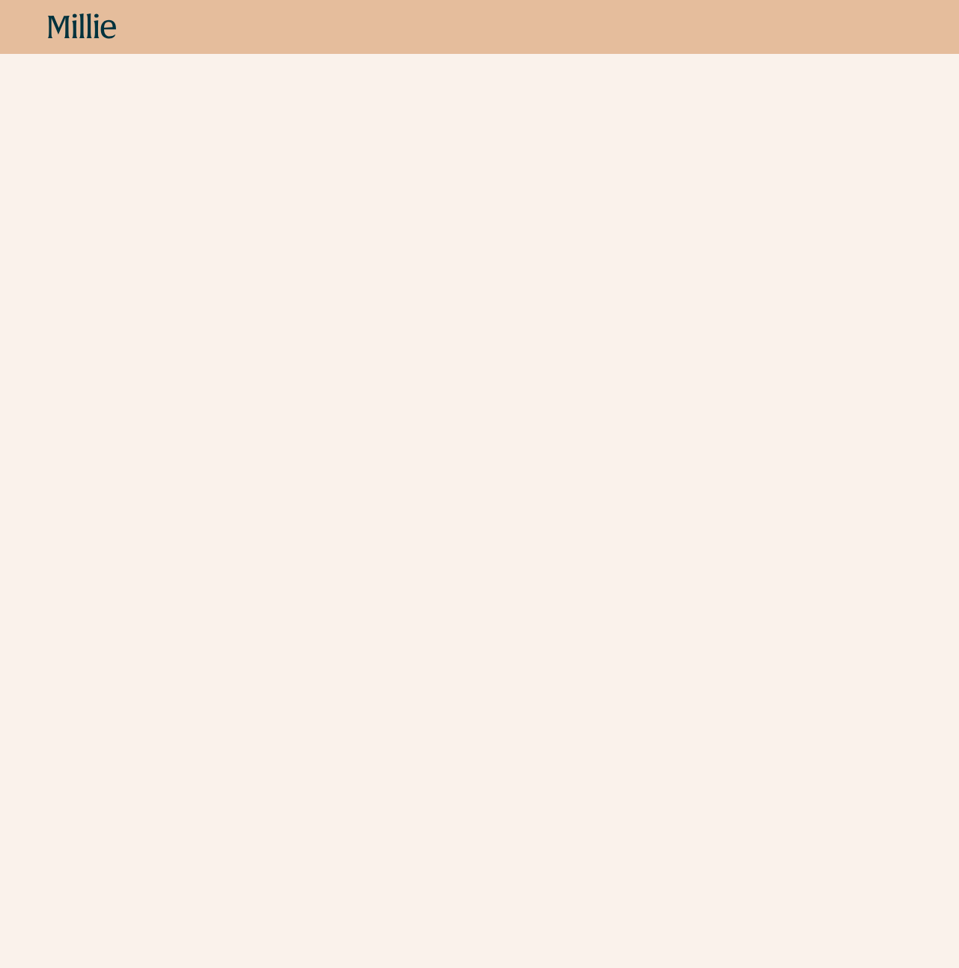
click at [99, 638] on div "Schedule your appointment This Zoom call with a midwife is for those who are in…" at bounding box center [479, 899] width 959 height 2859
click at [119, 585] on div "Schedule your appointment This Zoom call with a midwife is for those who are in…" at bounding box center [479, 899] width 959 height 2859
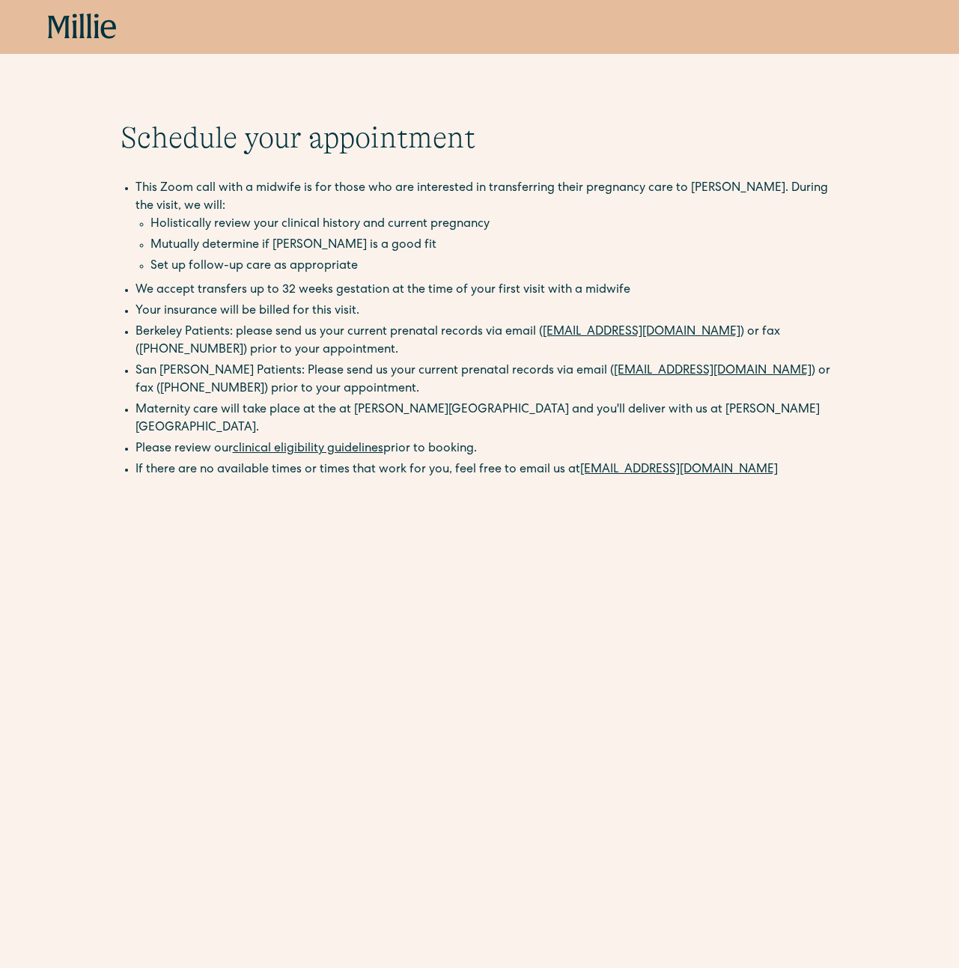
scroll to position [0, 0]
click at [259, 344] on li "Berkeley Patients: please send us your current prenatal records via email ( ber…" at bounding box center [488, 341] width 704 height 36
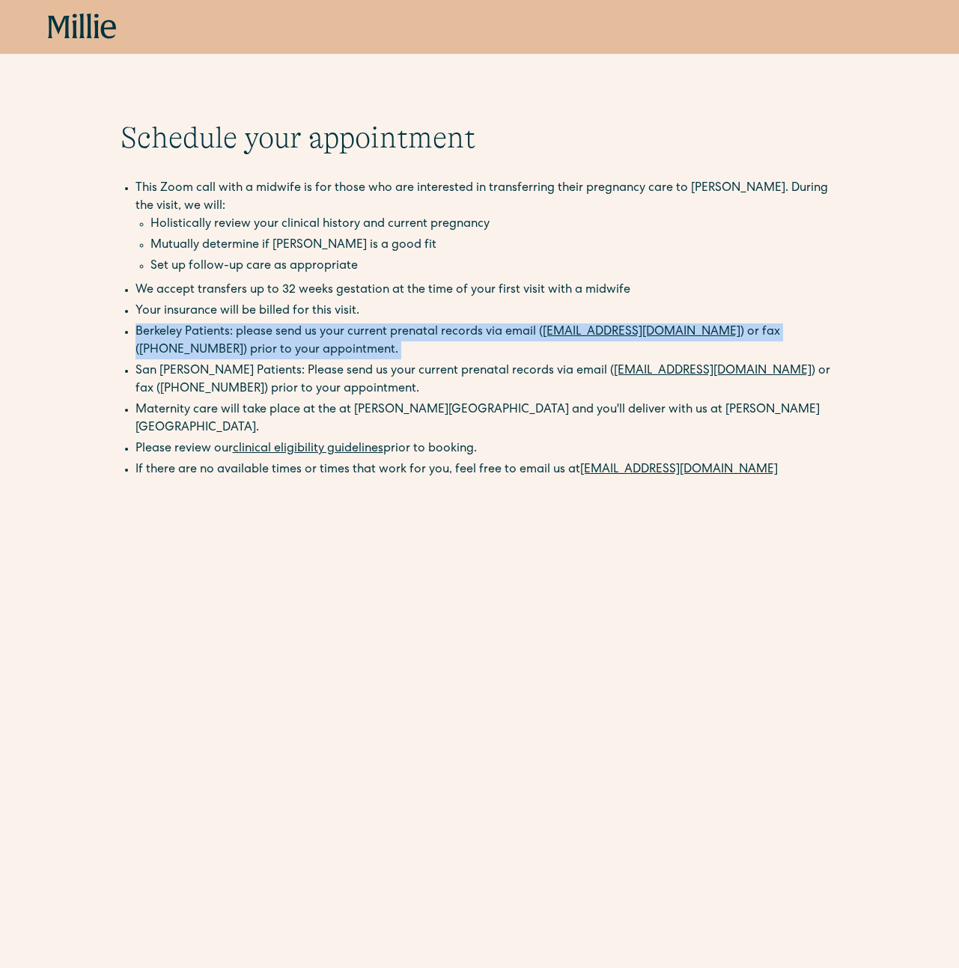
click at [259, 344] on li "Berkeley Patients: please send us your current prenatal records via email ( ber…" at bounding box center [488, 341] width 704 height 36
click at [199, 233] on li "Holistically review your clinical history and current pregnancy" at bounding box center [495, 225] width 689 height 18
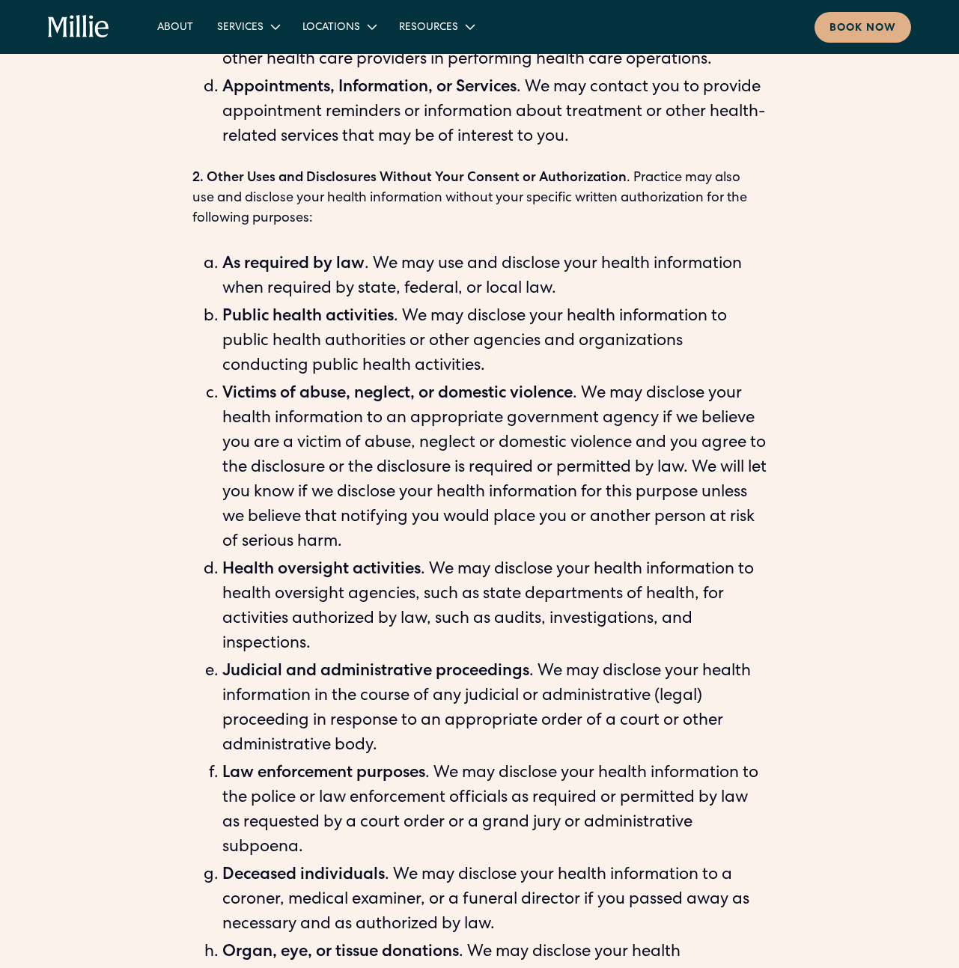
scroll to position [1284, 0]
